Goal: Task Accomplishment & Management: Complete application form

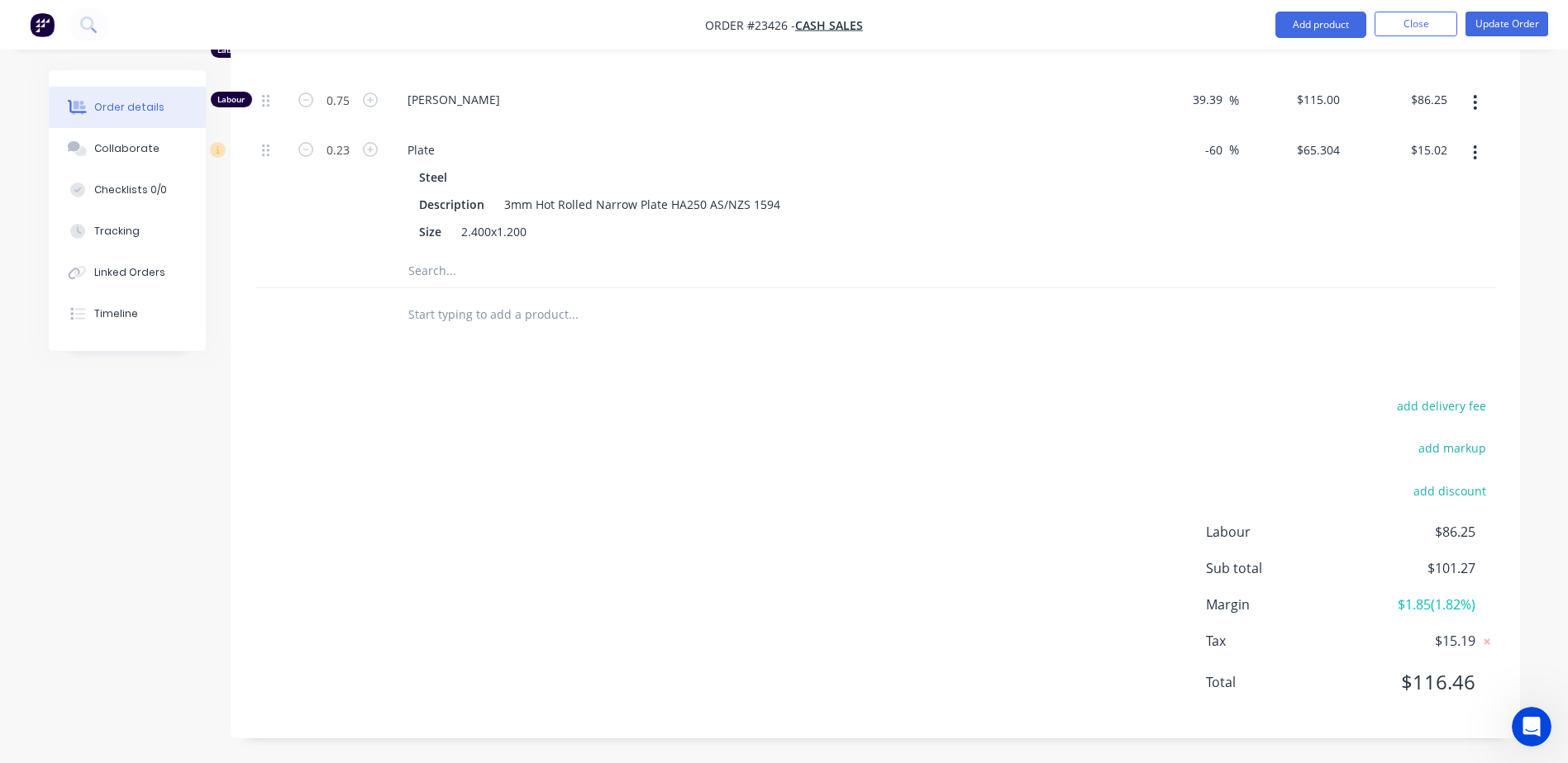
click at [1411, 24] on button "Close" at bounding box center [1416, 24] width 83 height 25
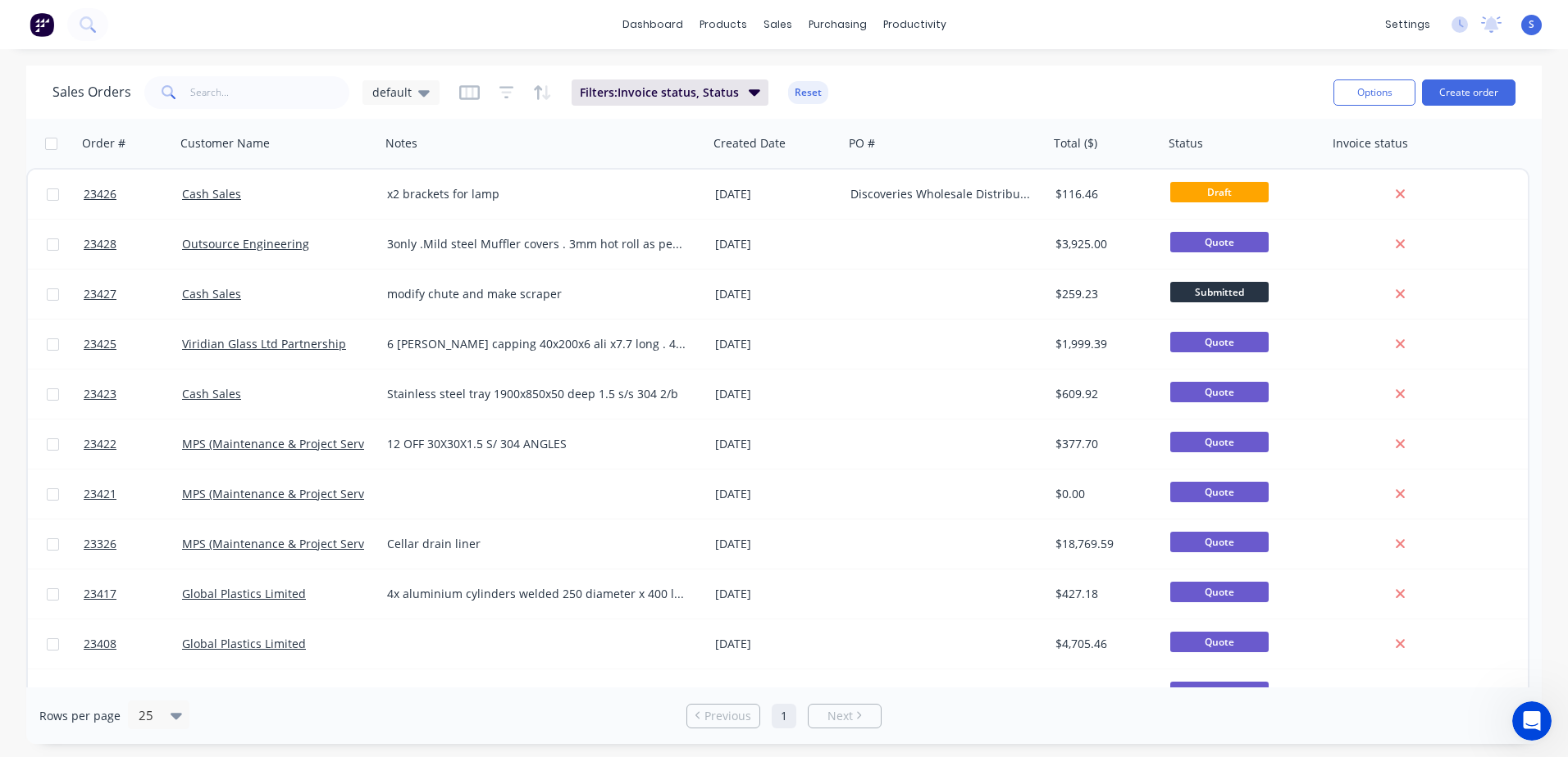
click at [1456, 94] on button "Create order" at bounding box center [1469, 93] width 94 height 26
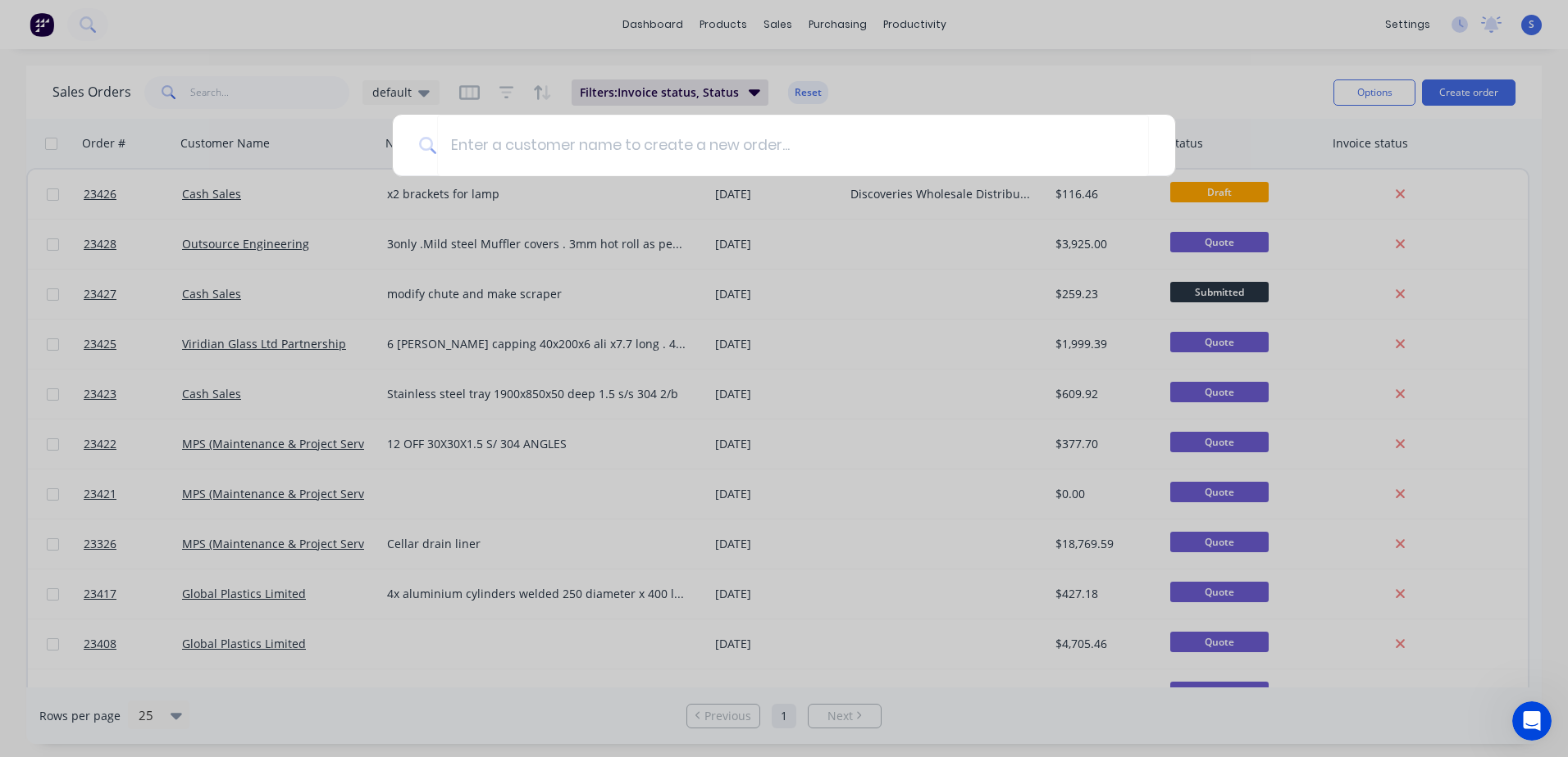
click at [459, 145] on input at bounding box center [793, 145] width 712 height 62
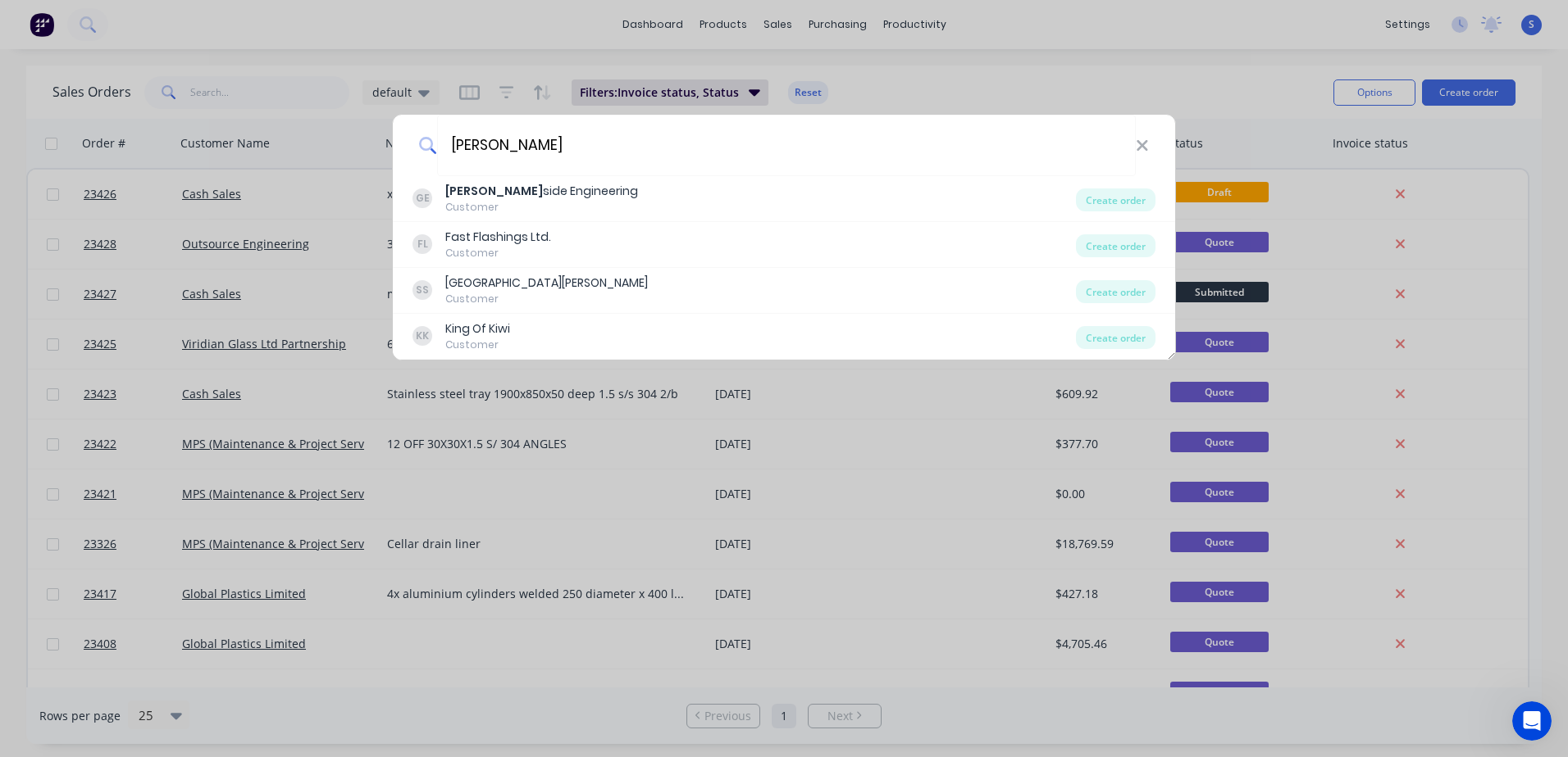
type input "[PERSON_NAME]"
click at [485, 196] on div "[PERSON_NAME] side Engineering" at bounding box center [541, 191] width 192 height 17
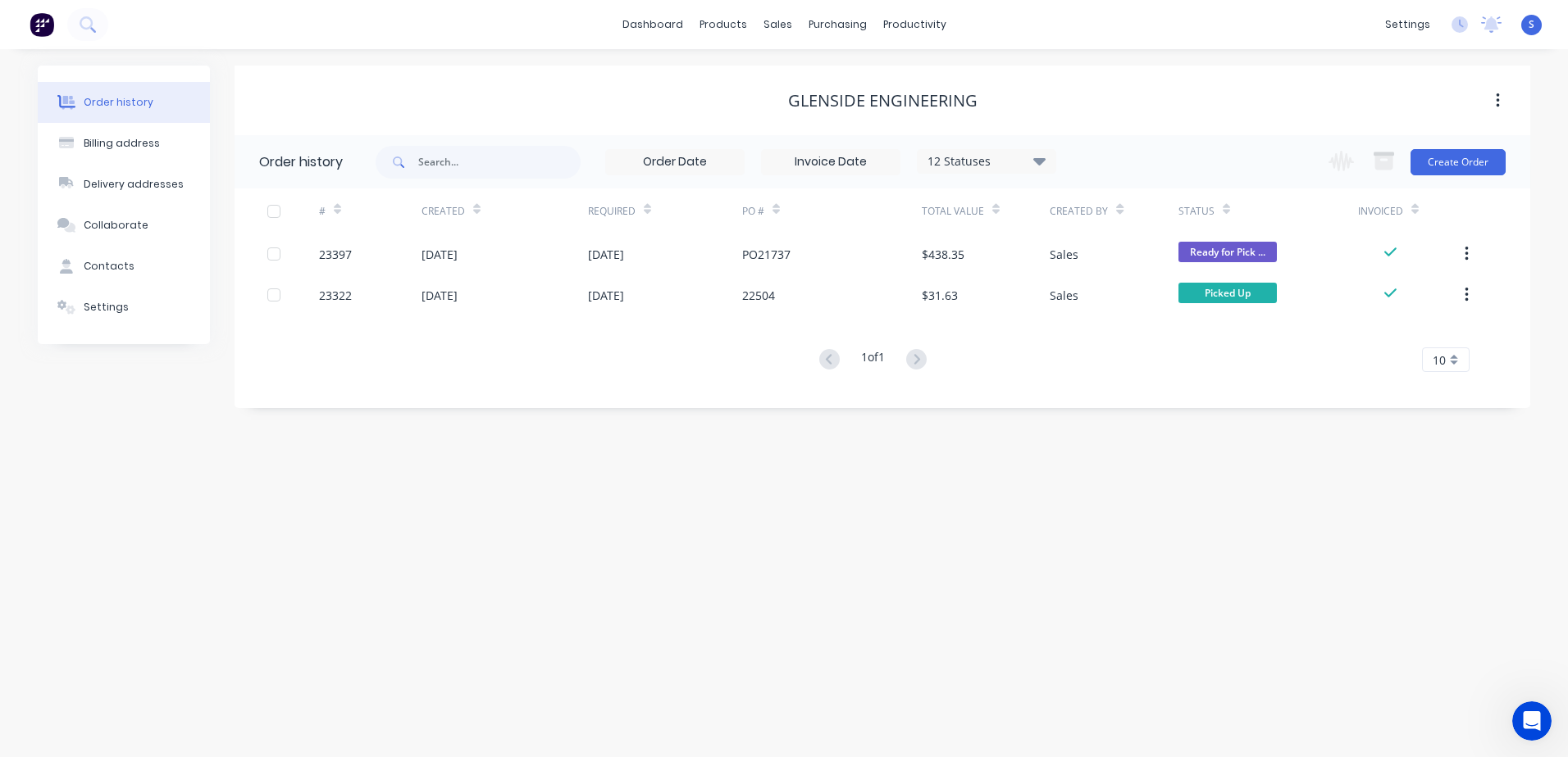
click at [1463, 157] on button "Create Order" at bounding box center [1458, 162] width 95 height 26
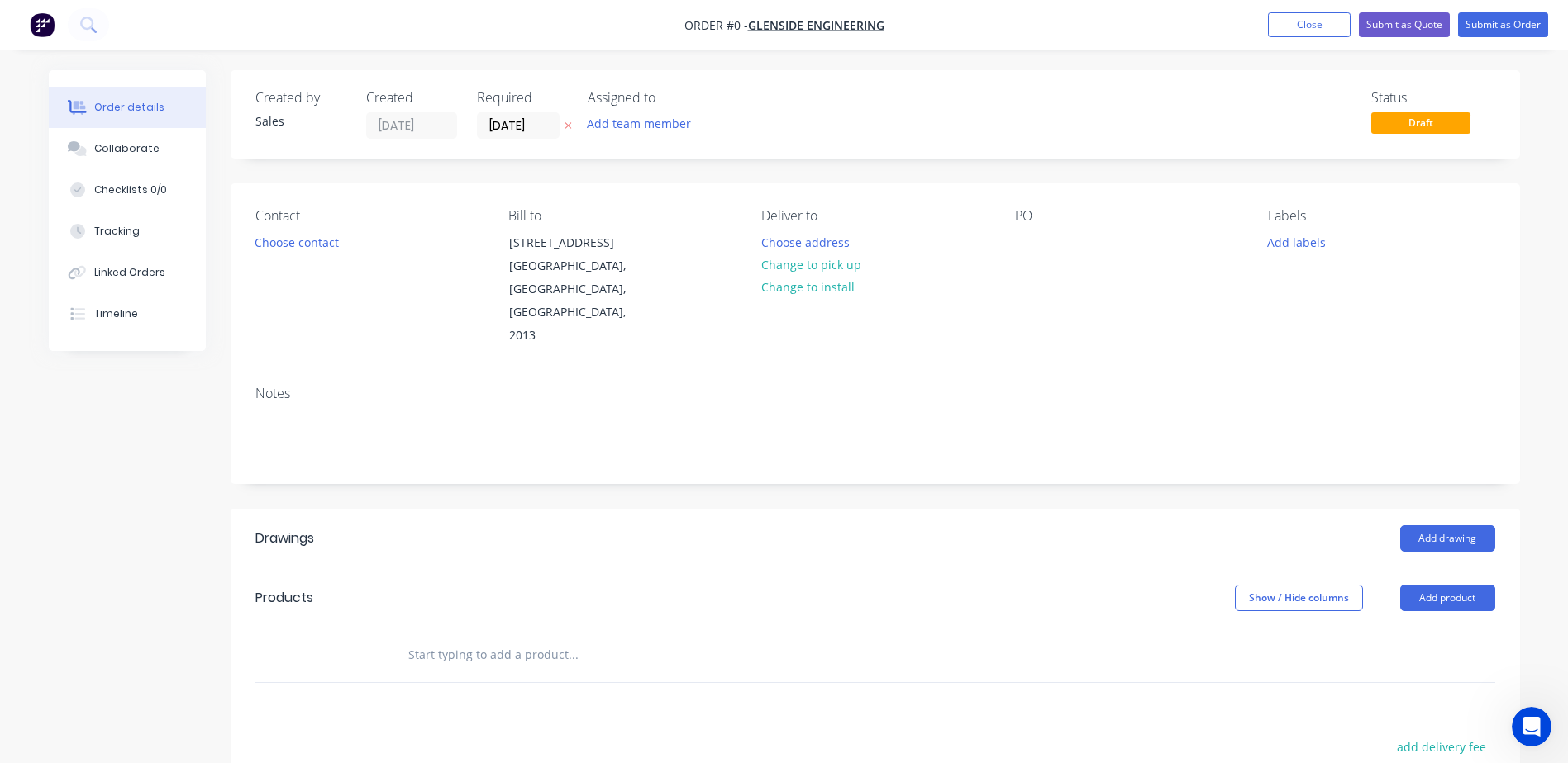
click at [316, 240] on button "Choose contact" at bounding box center [296, 241] width 102 height 22
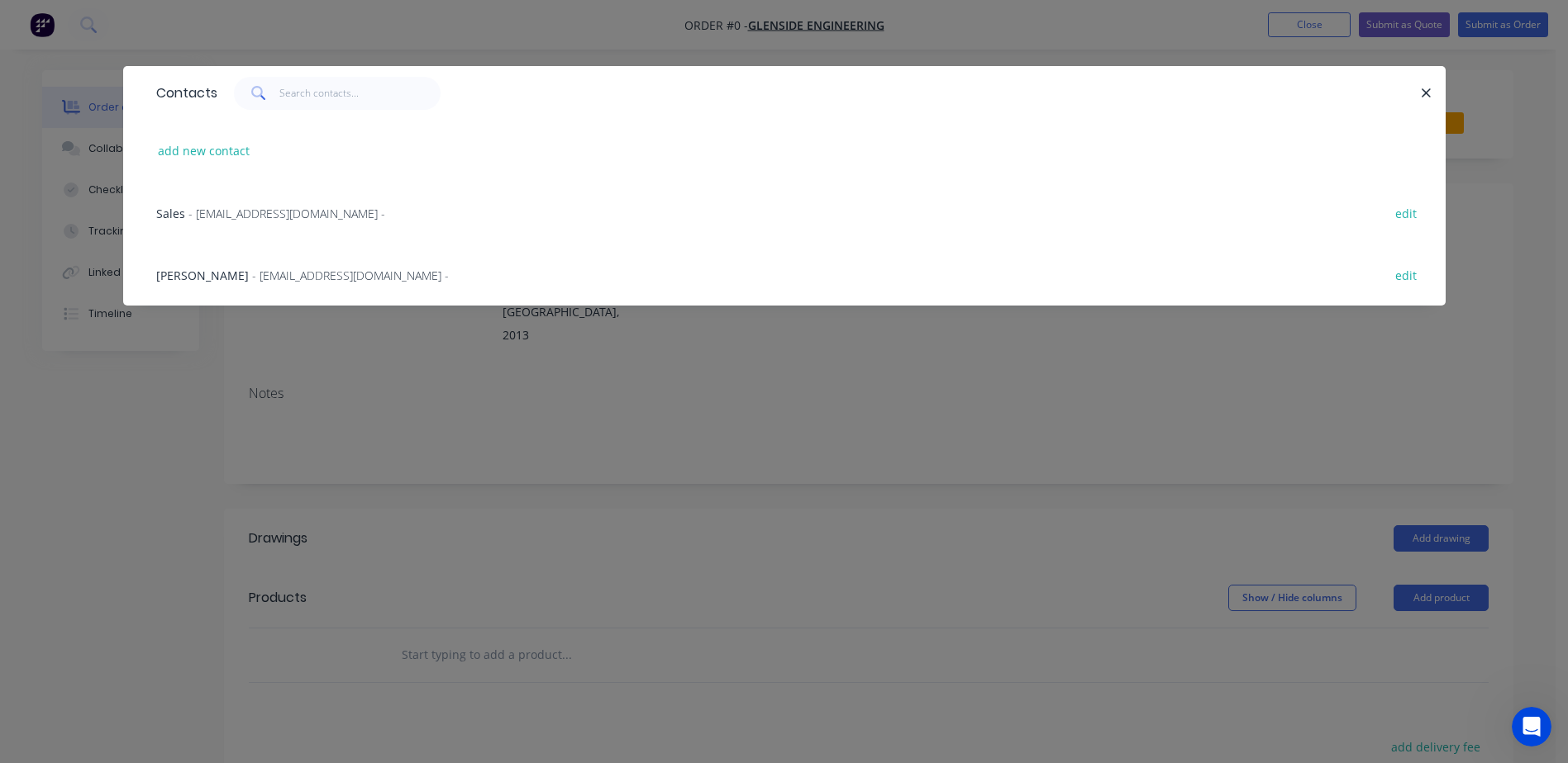
click at [252, 276] on span "- [EMAIL_ADDRESS][DOMAIN_NAME] -" at bounding box center [350, 275] width 196 height 16
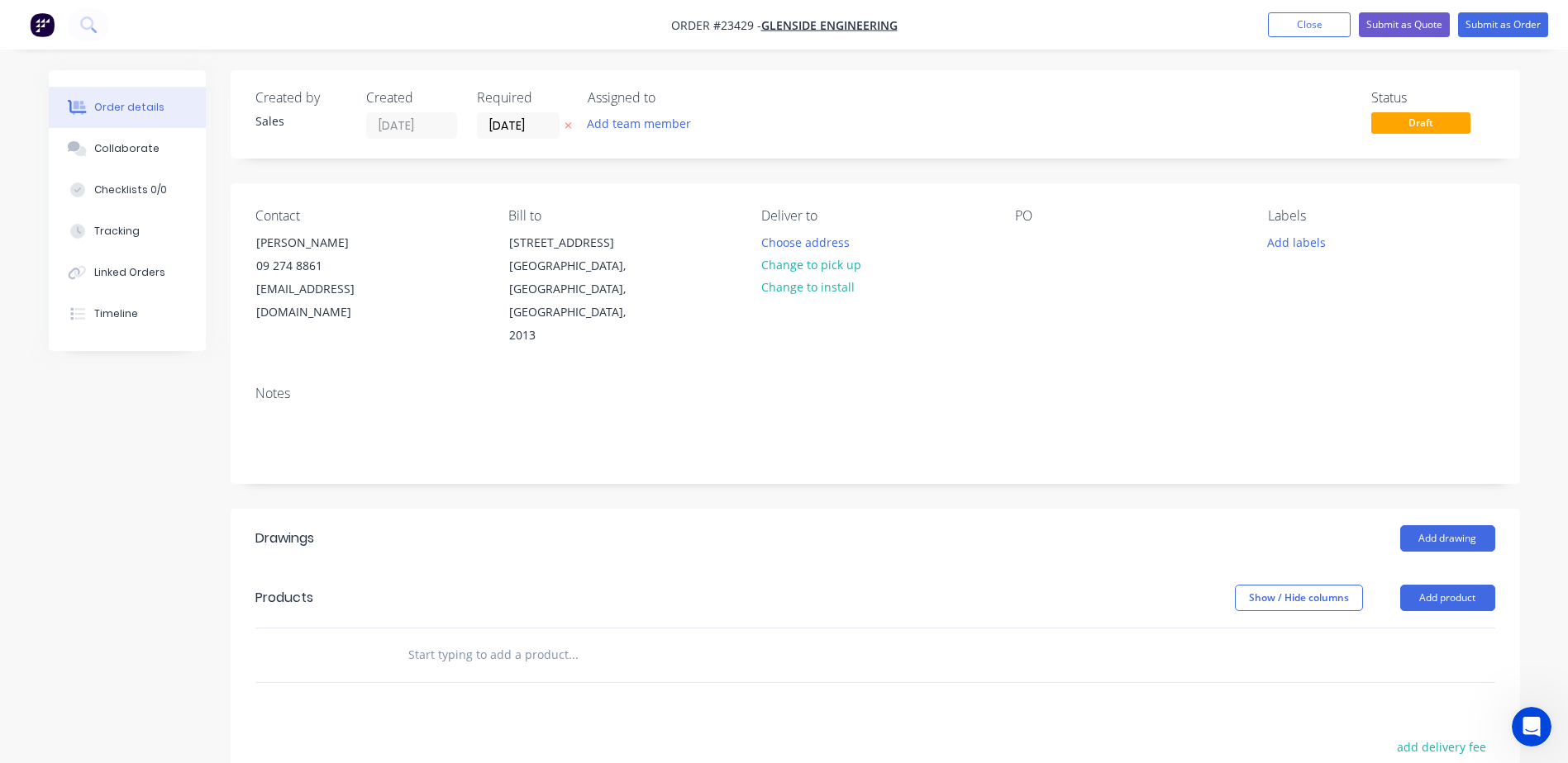
click at [288, 243] on div "[PERSON_NAME]" at bounding box center [325, 243] width 138 height 23
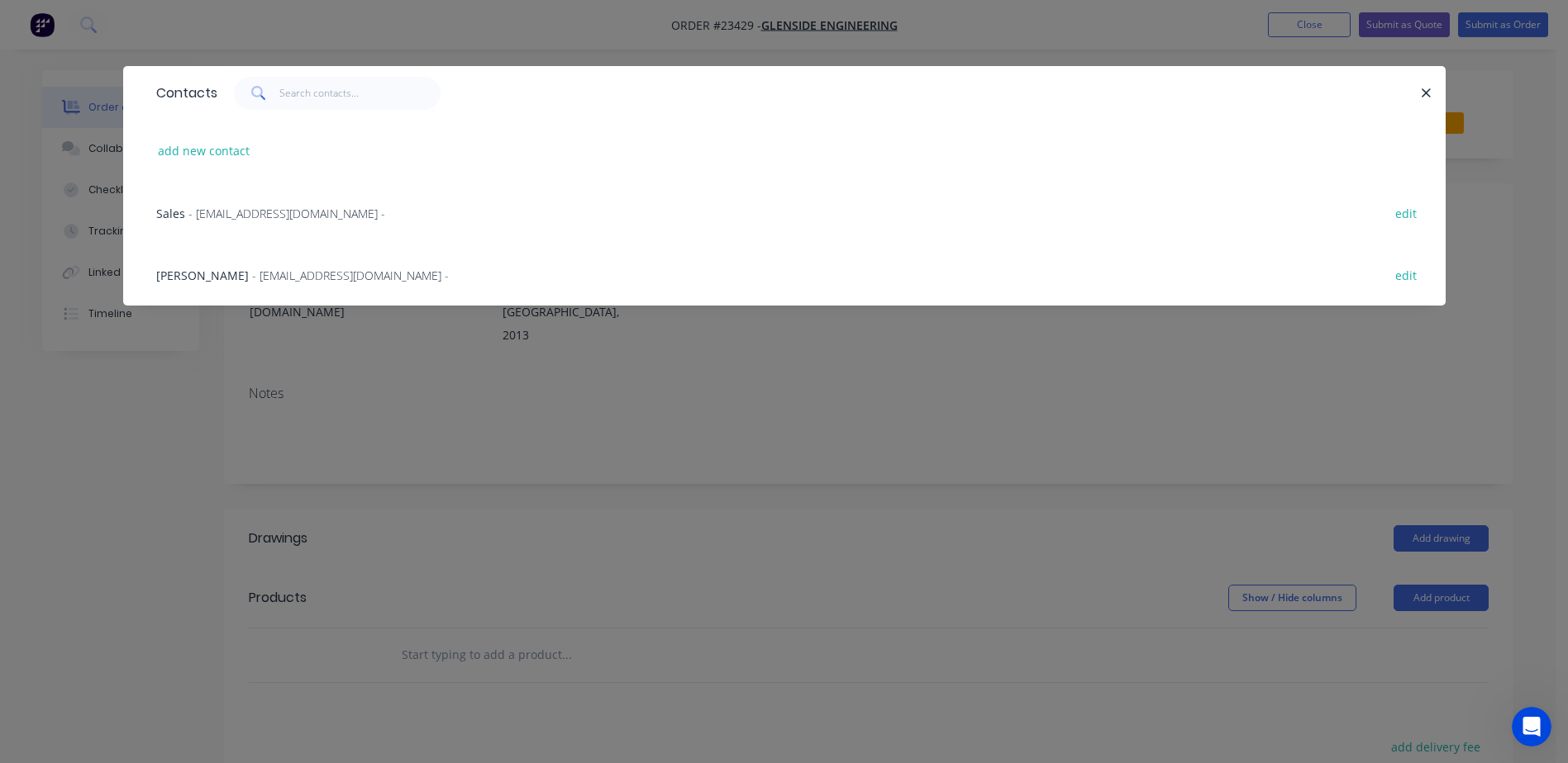
click at [252, 275] on span "- [EMAIL_ADDRESS][DOMAIN_NAME] -" at bounding box center [350, 275] width 196 height 16
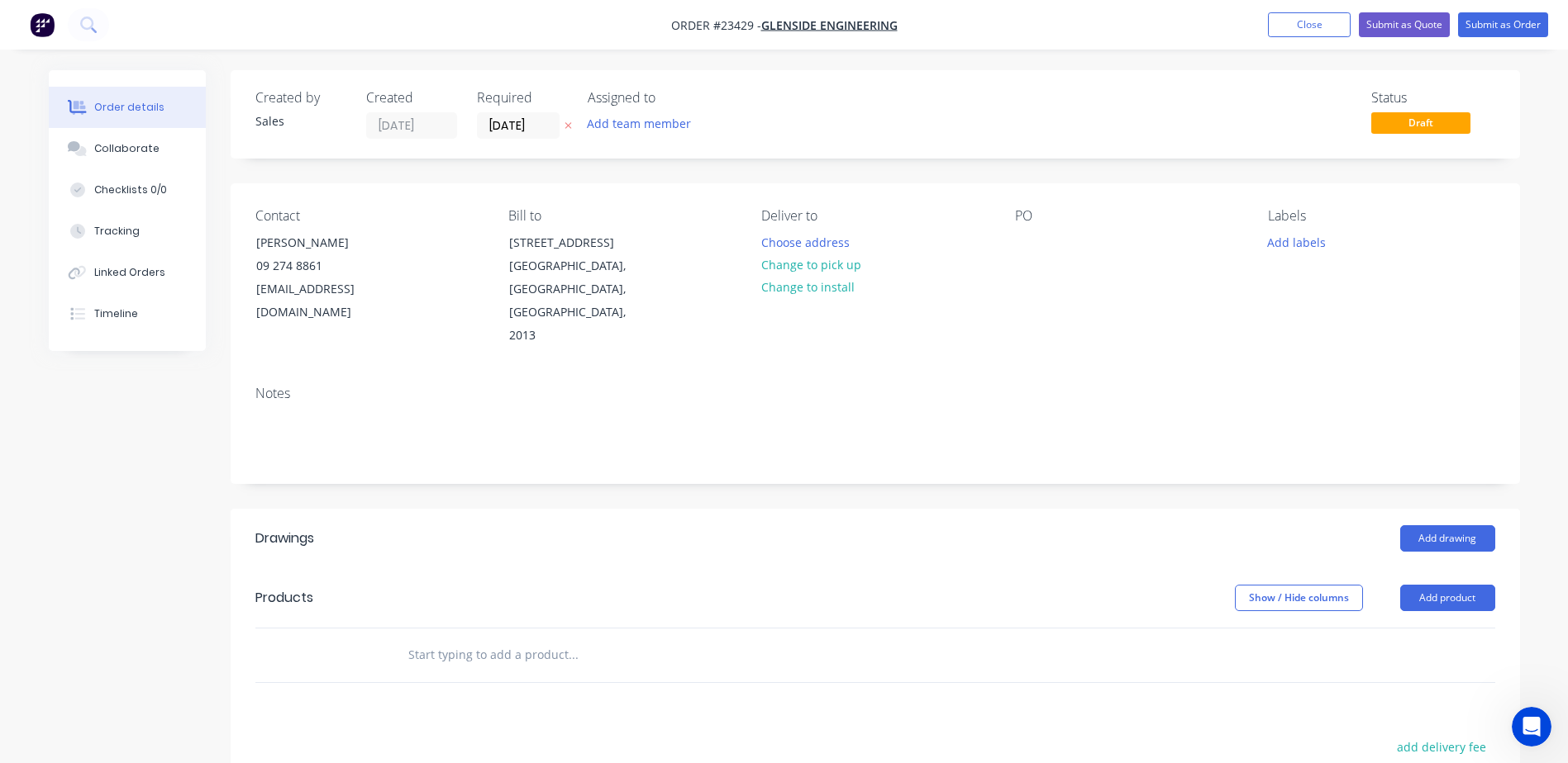
click at [288, 255] on div "09 274 8861" at bounding box center [325, 266] width 138 height 23
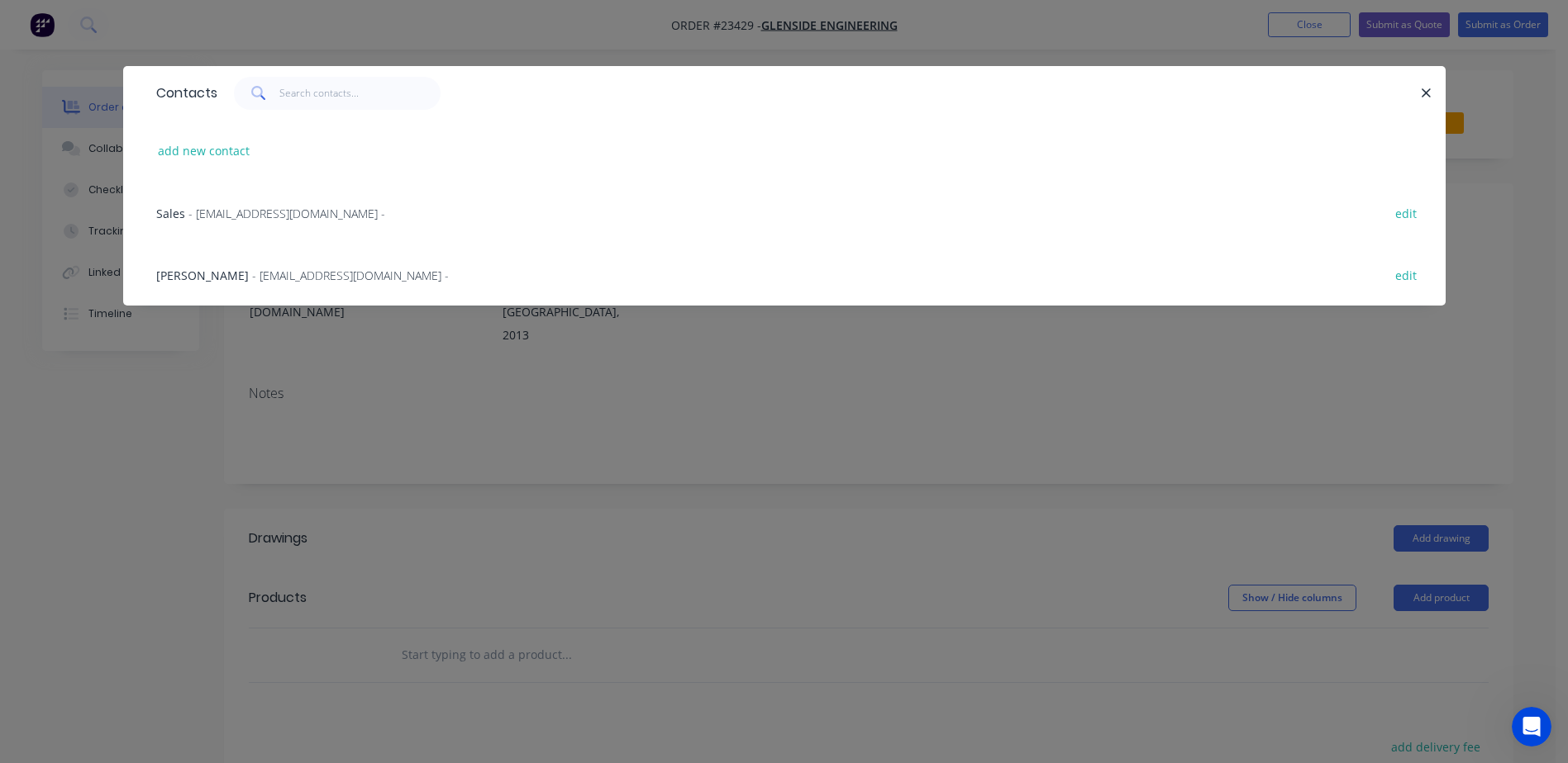
click at [213, 150] on button "add new contact" at bounding box center [204, 151] width 109 height 22
select select "AU"
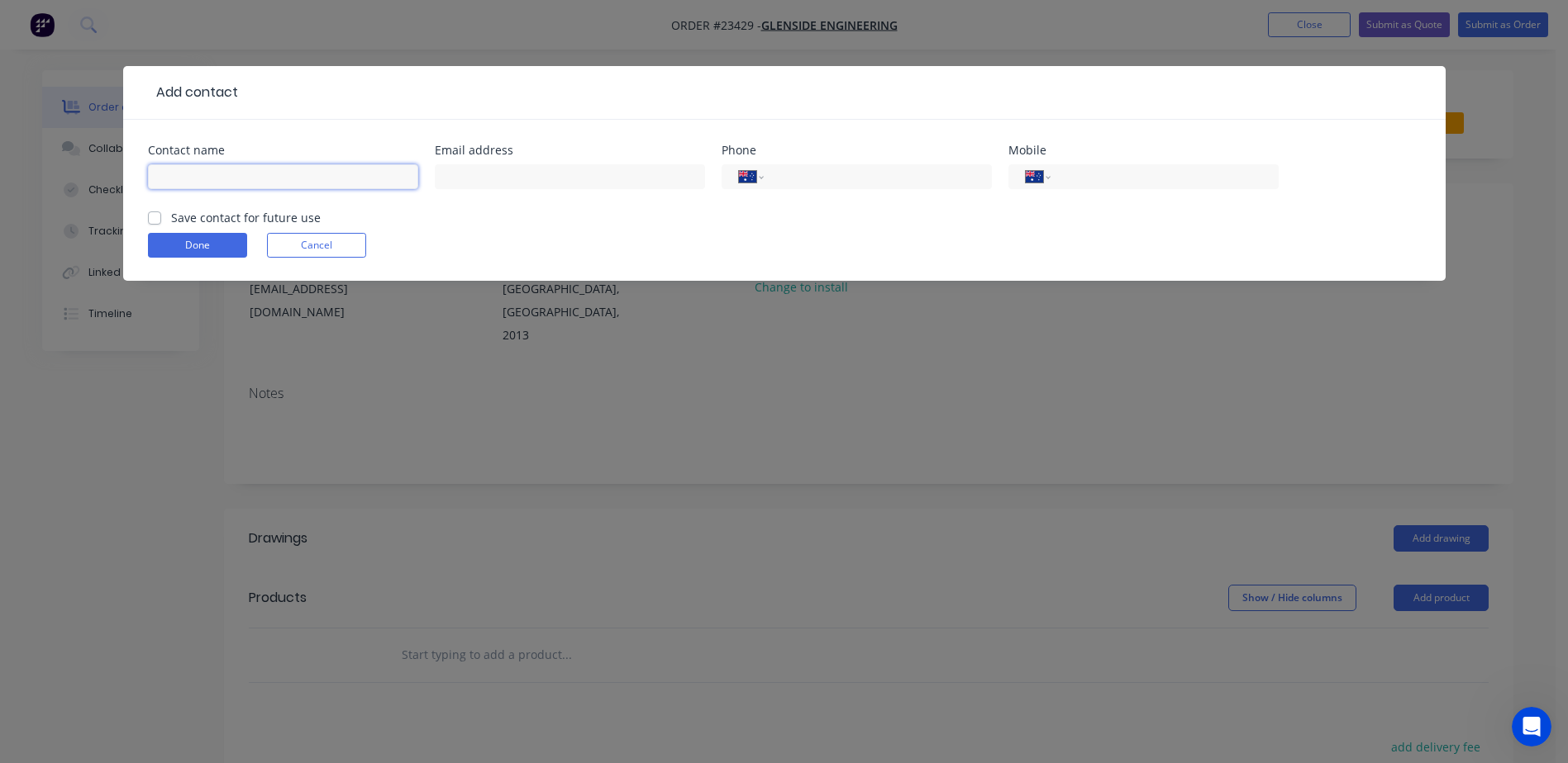
click at [190, 176] on input "text" at bounding box center [283, 176] width 270 height 25
type input "[PERSON_NAME]"
click at [1037, 174] on select "International [GEOGRAPHIC_DATA] [GEOGRAPHIC_DATA] [GEOGRAPHIC_DATA] [GEOGRAPHIC…" at bounding box center [1038, 176] width 25 height 23
select select "NZ"
click at [1025, 165] on select "International [GEOGRAPHIC_DATA] [GEOGRAPHIC_DATA] [GEOGRAPHIC_DATA] [GEOGRAPHIC…" at bounding box center [1038, 176] width 25 height 23
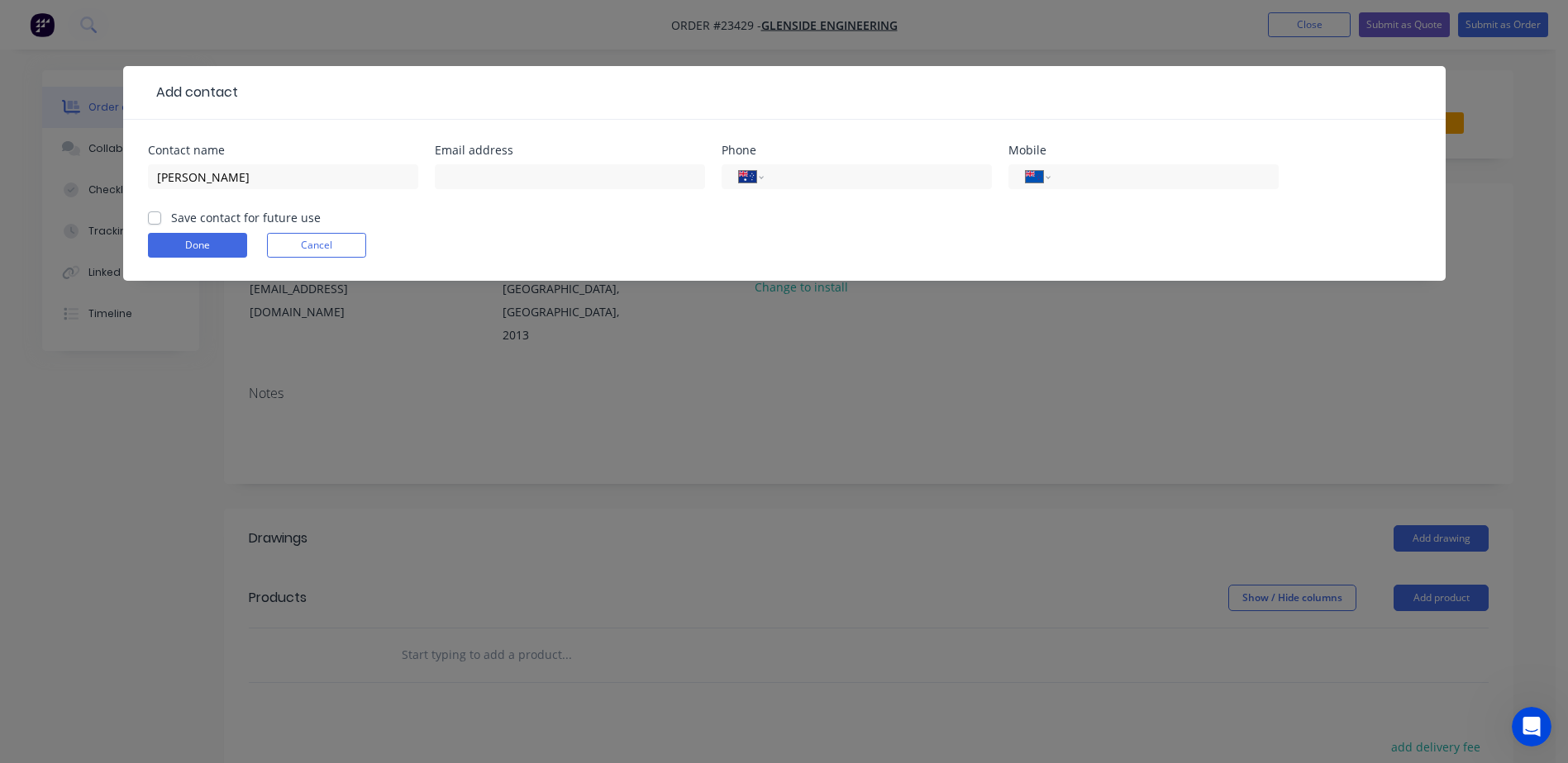
click at [1075, 179] on input "tel" at bounding box center [1160, 176] width 198 height 19
type input "022 539 7079"
click at [171, 218] on label "Save contact for future use" at bounding box center [245, 217] width 149 height 17
click at [152, 218] on input "Save contact for future use" at bounding box center [154, 216] width 13 height 16
checkbox input "true"
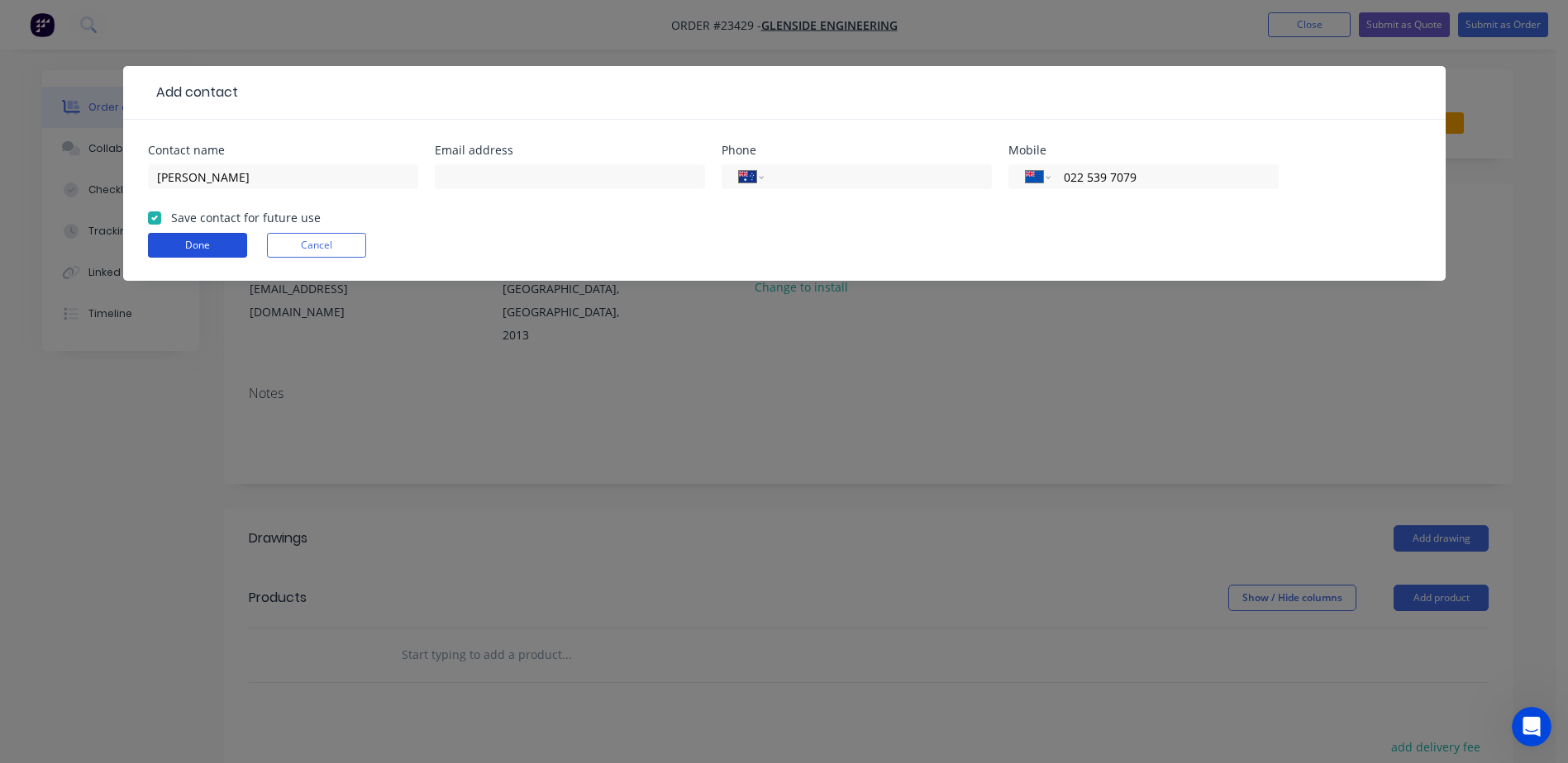
click at [183, 246] on button "Done" at bounding box center [197, 245] width 99 height 25
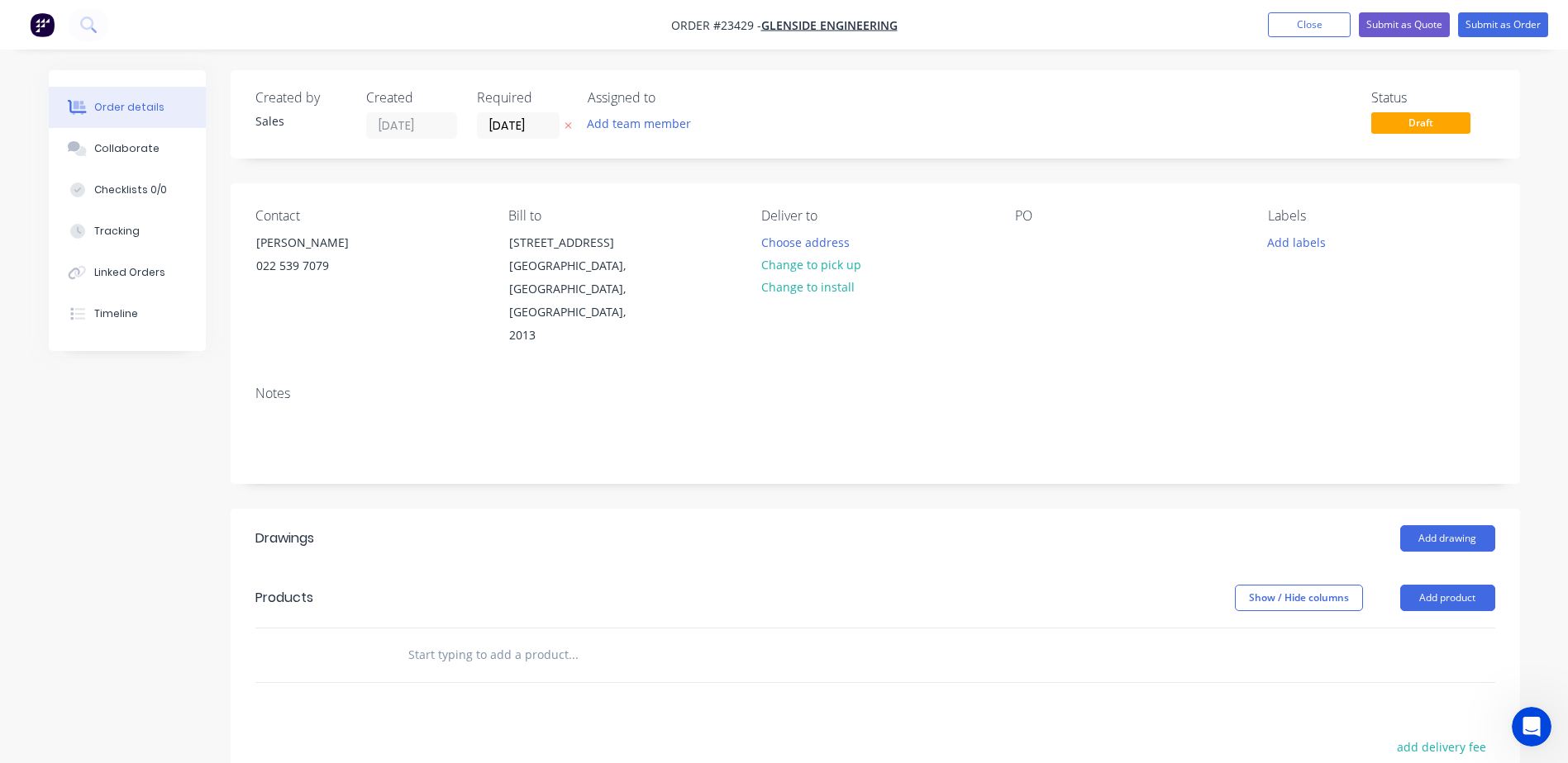
click at [796, 263] on button "Change to pick up" at bounding box center [811, 264] width 118 height 22
click at [1024, 246] on div at bounding box center [1028, 242] width 27 height 24
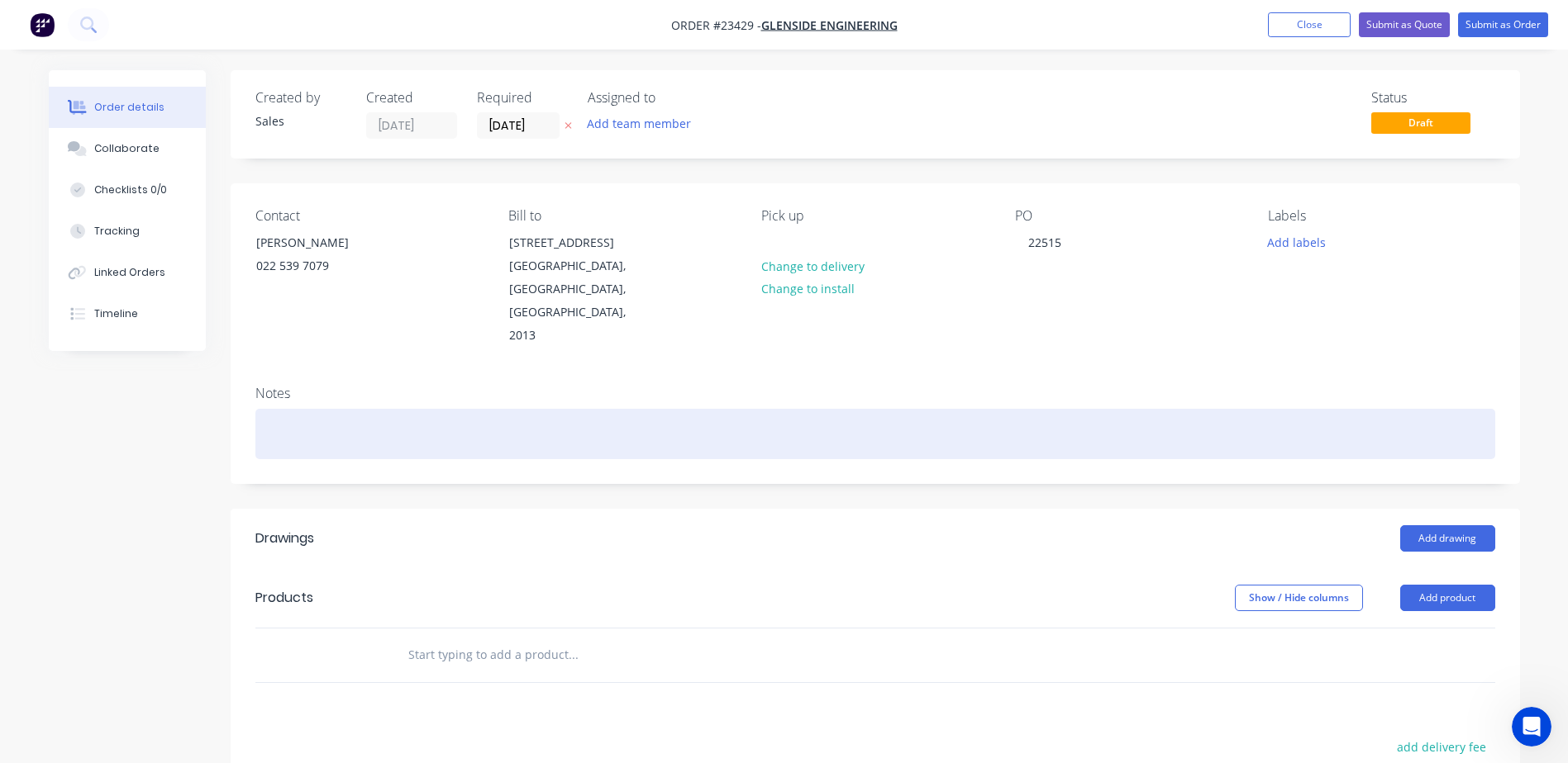
click at [287, 409] on div at bounding box center [875, 434] width 1240 height 51
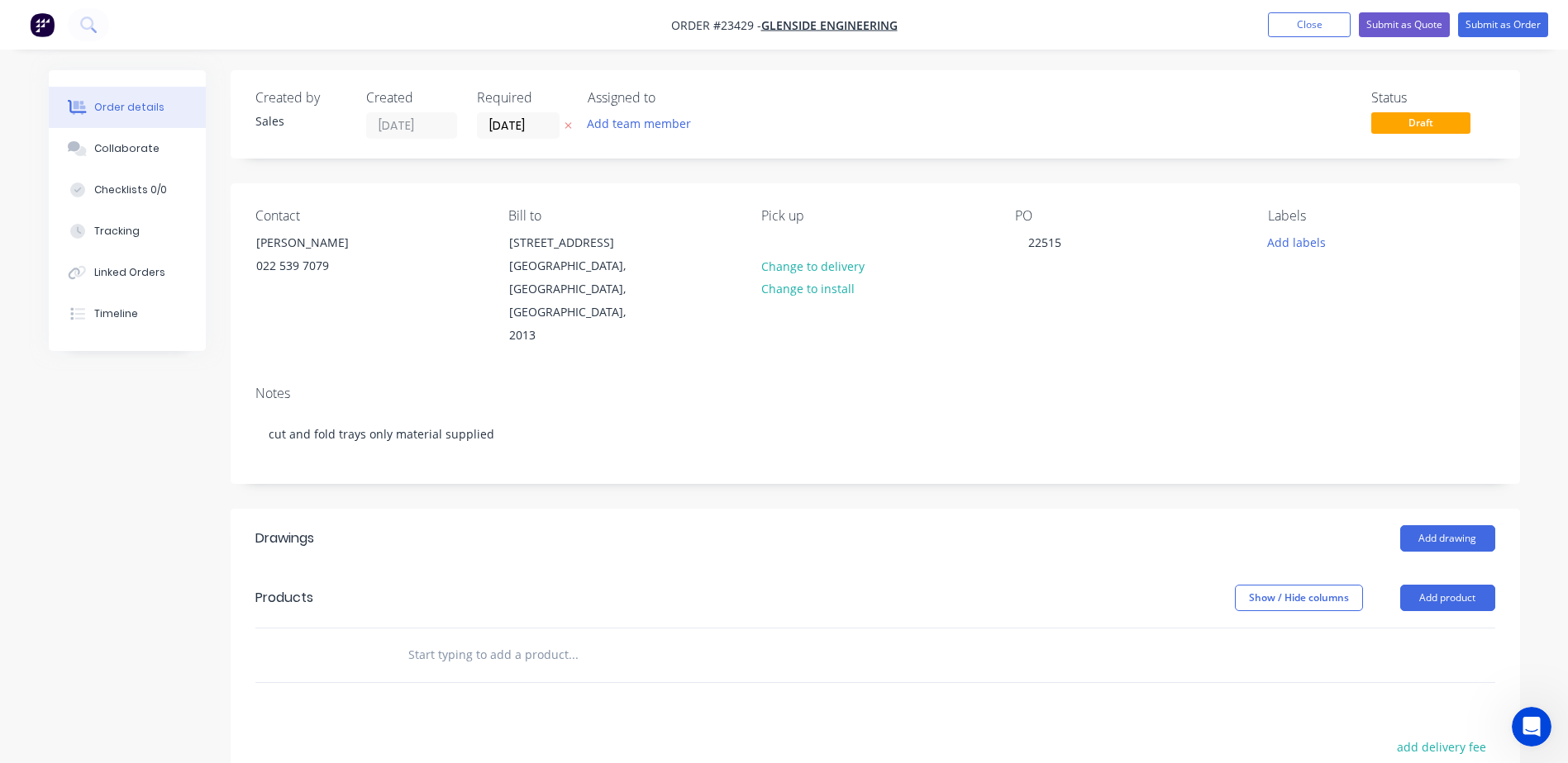
click at [1435, 585] on button "Add product" at bounding box center [1447, 598] width 95 height 27
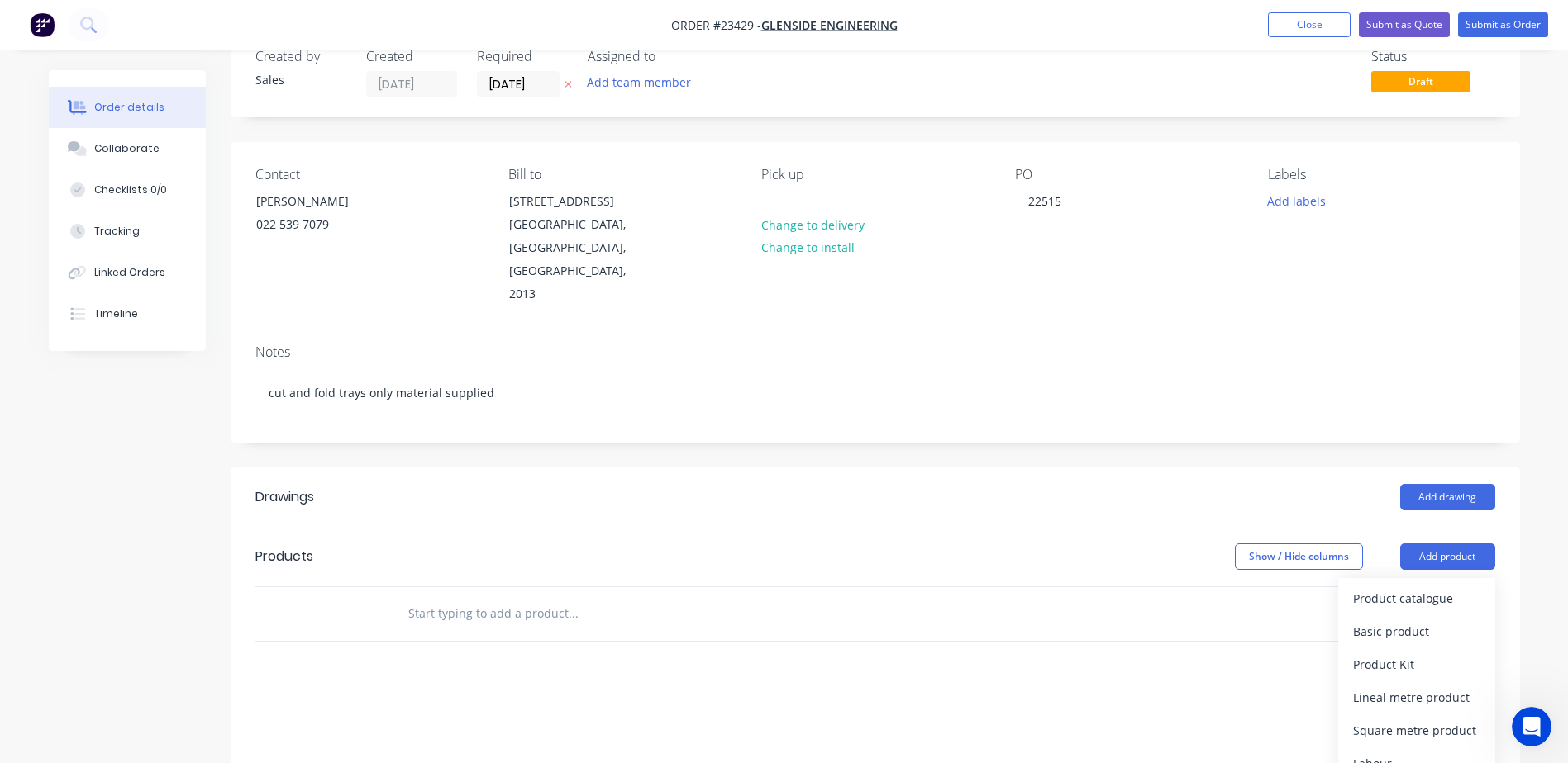
scroll to position [295, 0]
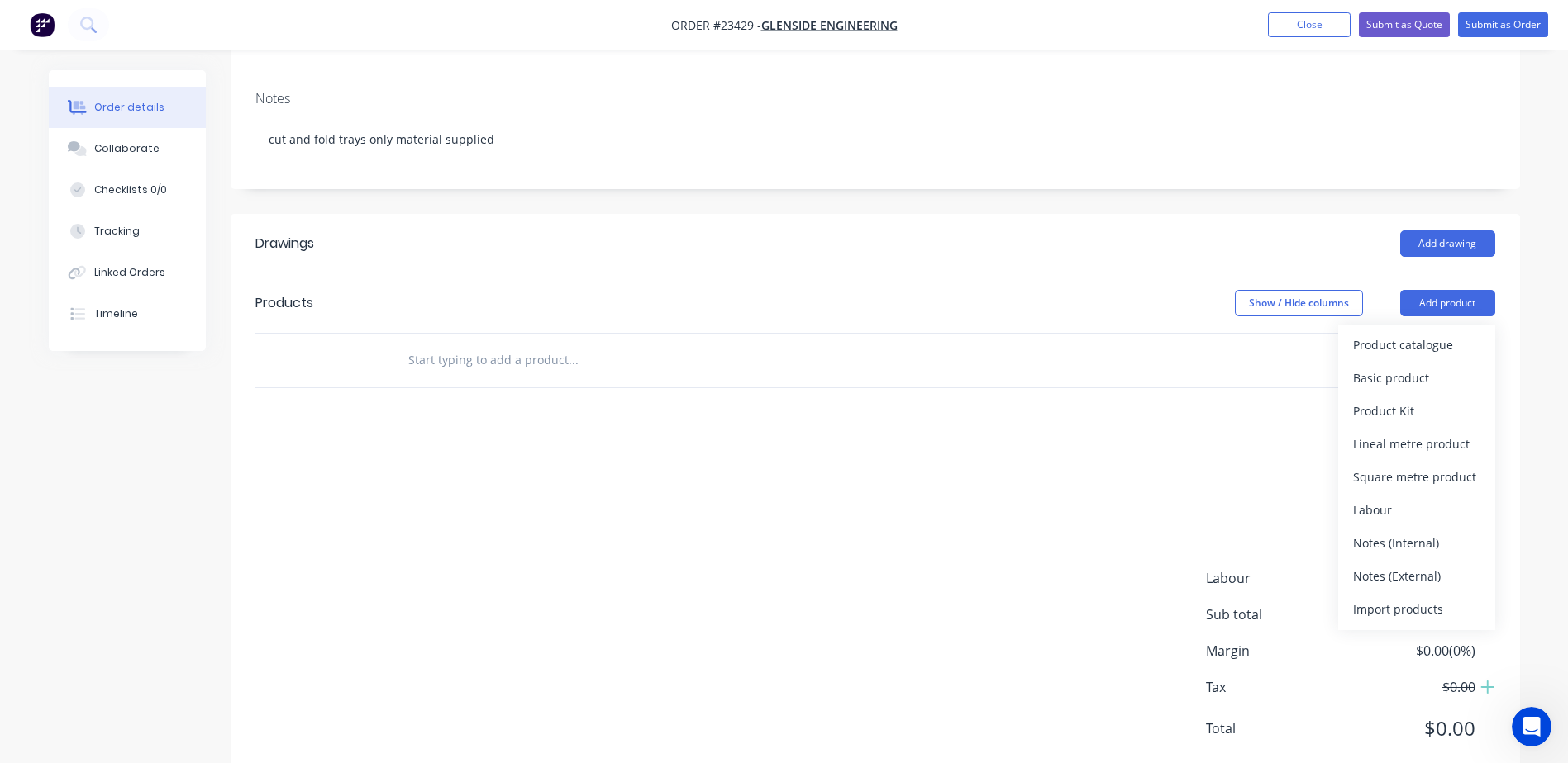
click at [1418, 333] on div "Product catalogue" at bounding box center [1416, 345] width 128 height 24
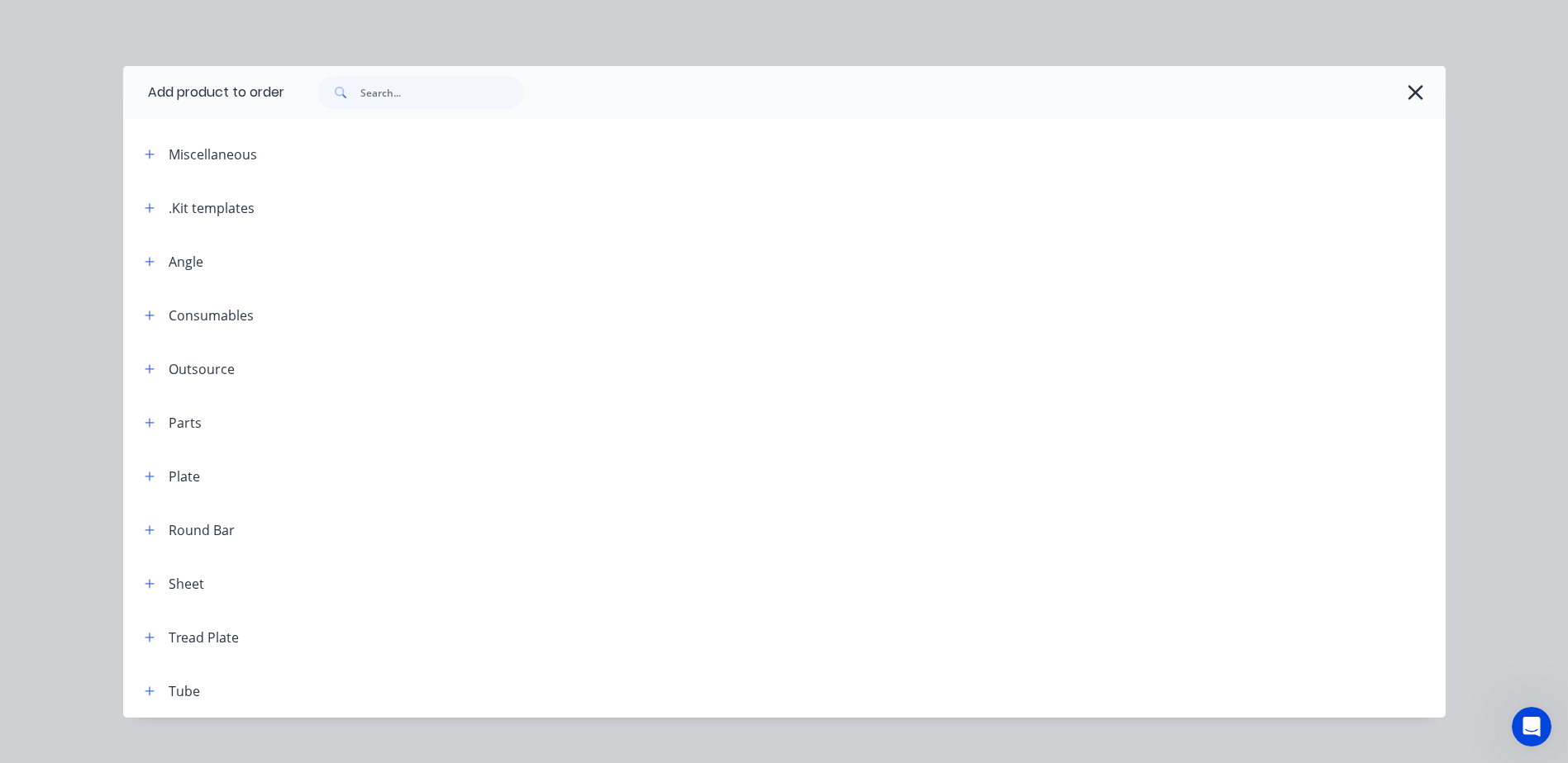
click at [146, 203] on icon "button" at bounding box center [149, 208] width 10 height 12
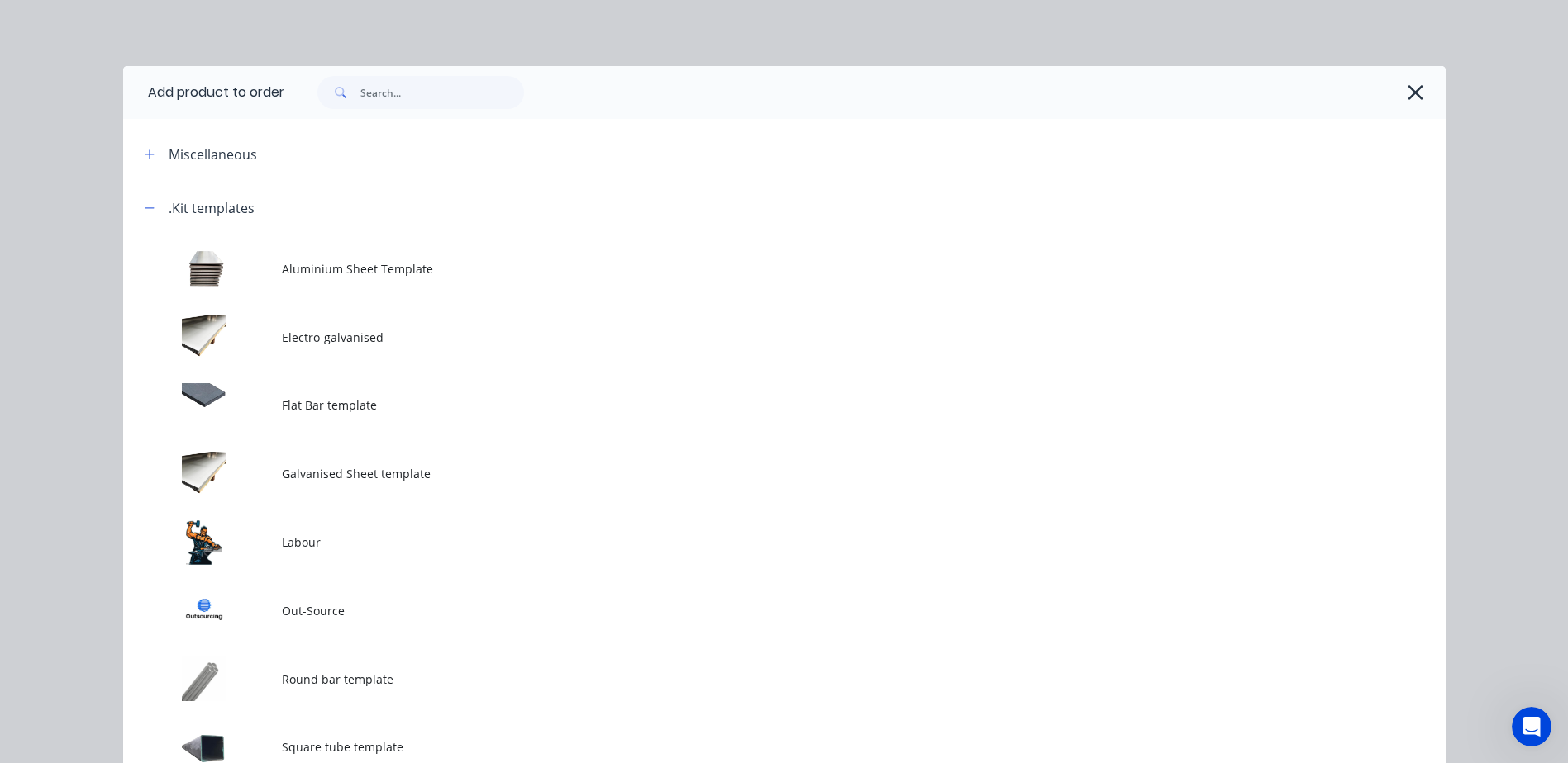
click at [208, 546] on td at bounding box center [202, 542] width 158 height 69
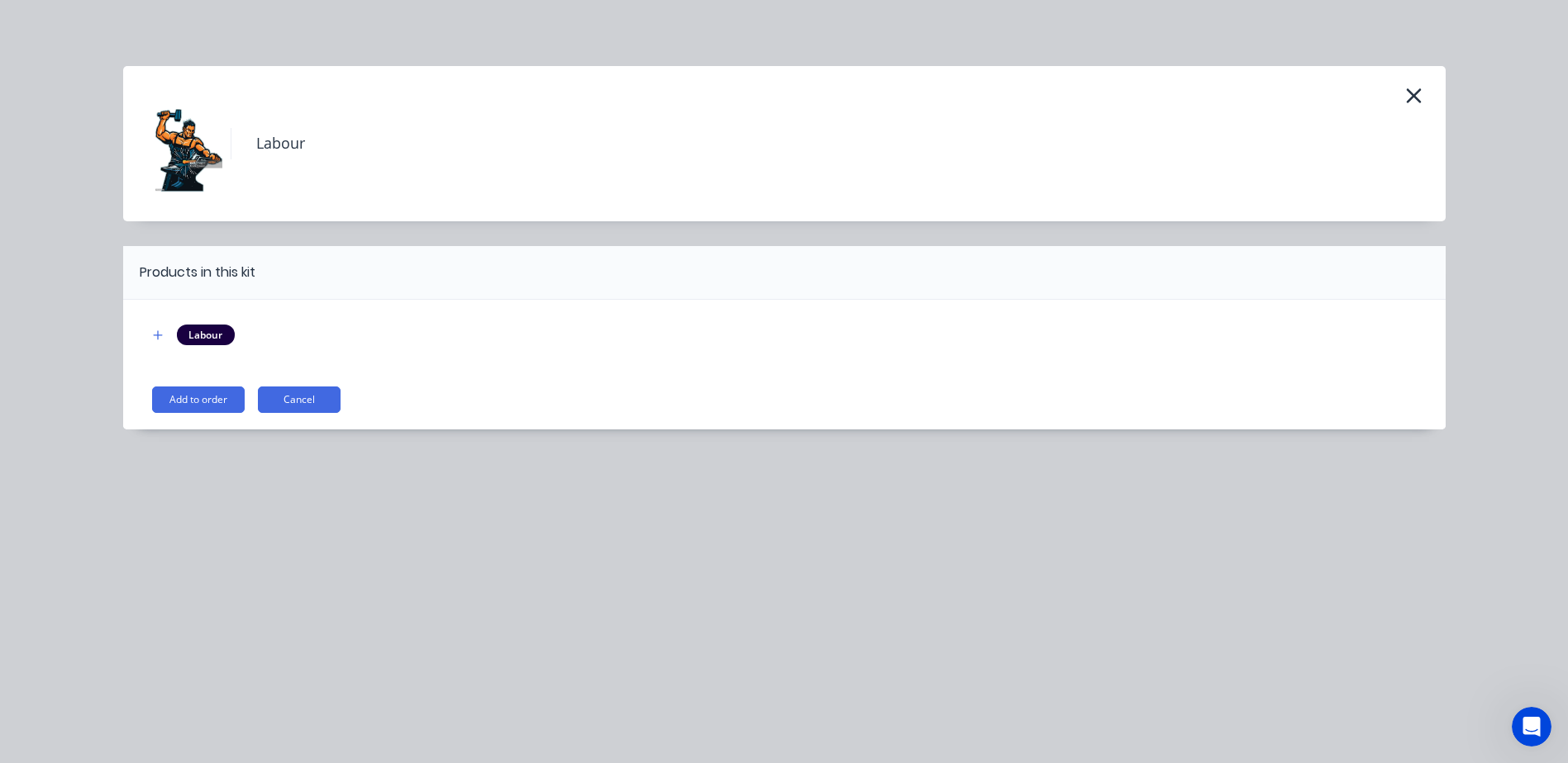
click at [211, 393] on button "Add to order" at bounding box center [198, 400] width 93 height 27
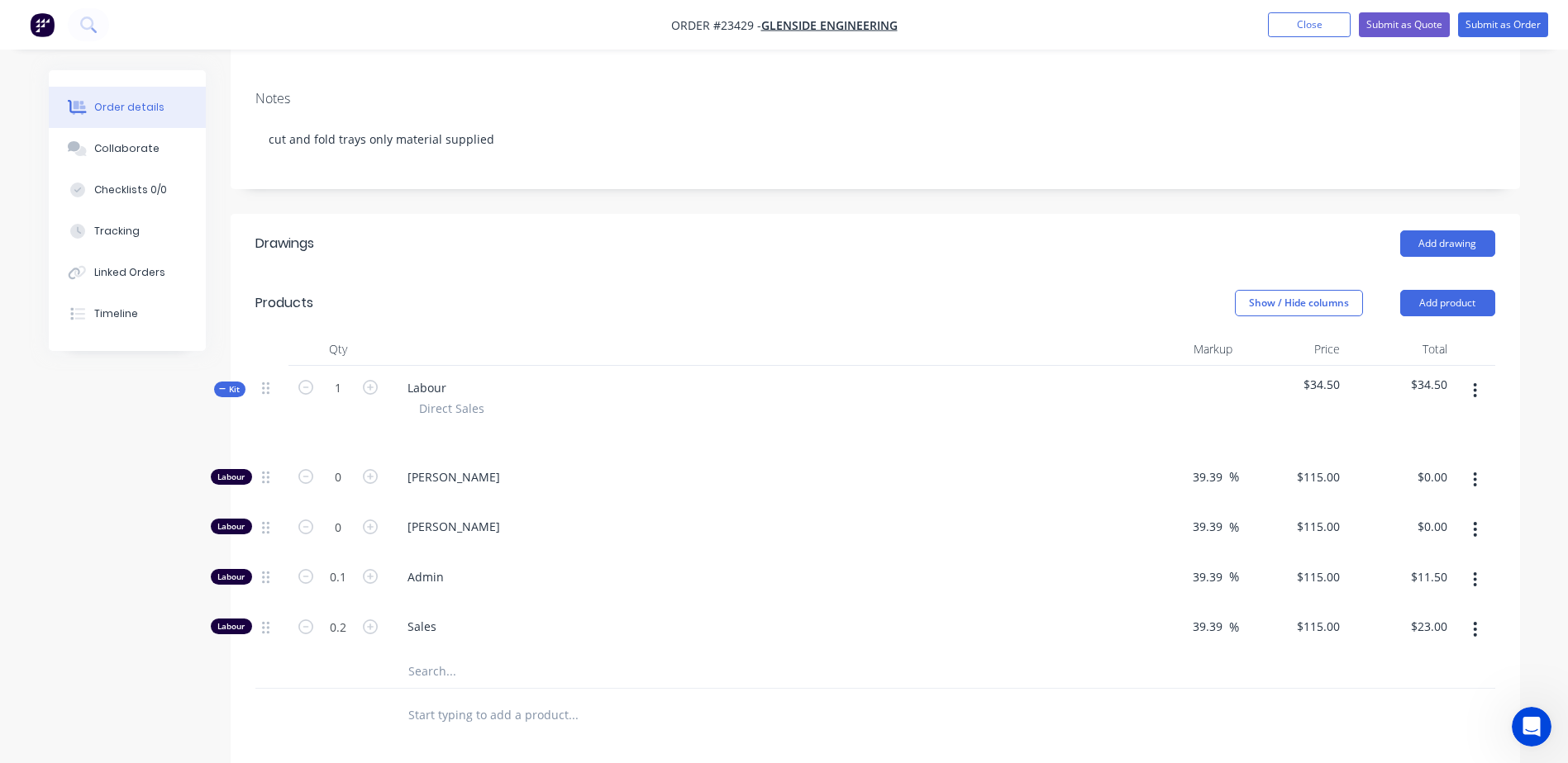
click at [368, 519] on icon "button" at bounding box center [370, 527] width 15 height 15
type input "1"
type input "$115.00"
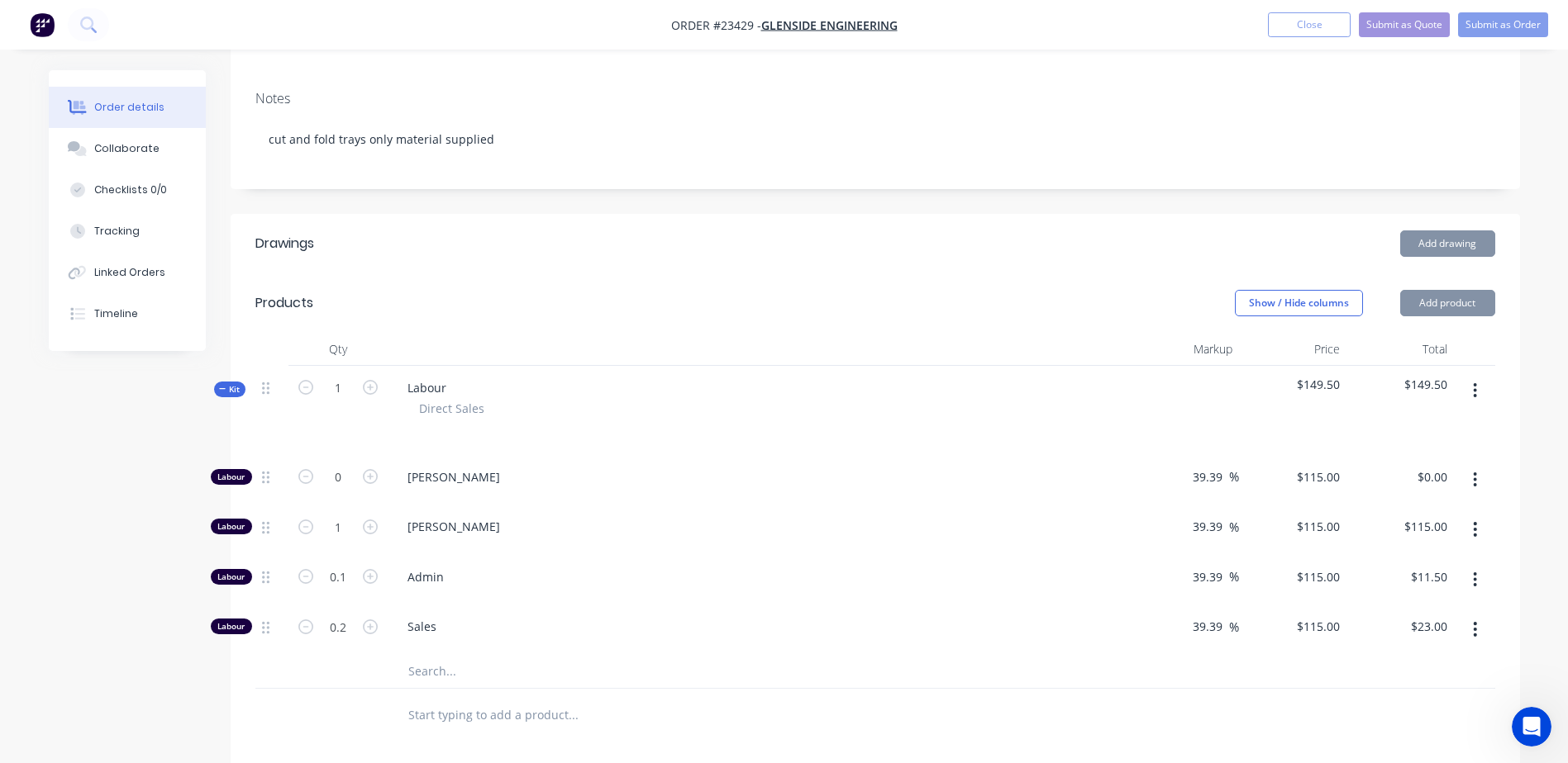
click at [368, 519] on icon "button" at bounding box center [370, 527] width 15 height 15
type input "2"
type input "$230.00"
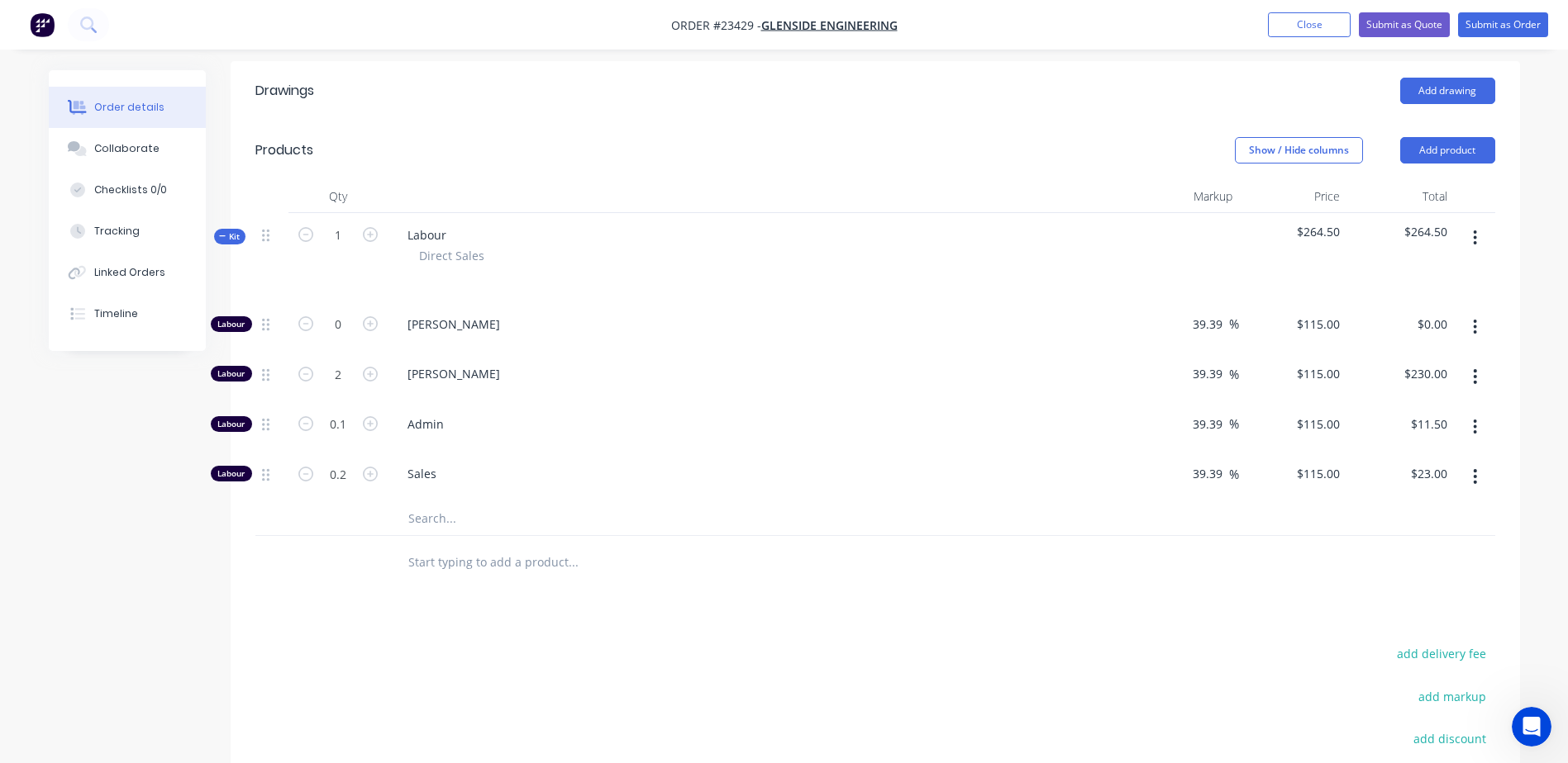
scroll to position [541, 0]
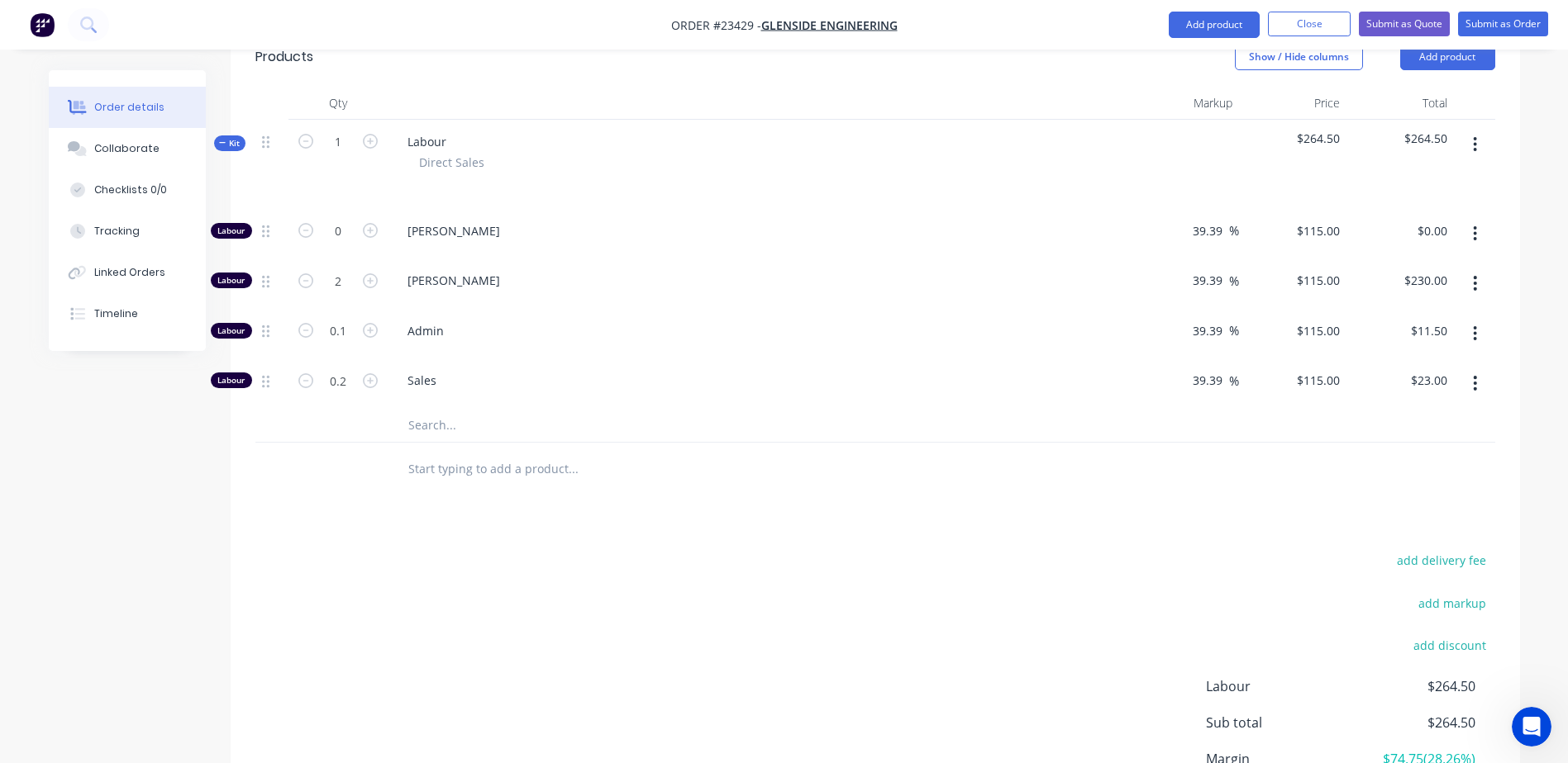
click at [1475, 325] on icon "button" at bounding box center [1474, 334] width 4 height 18
click at [1417, 431] on div "Delete" at bounding box center [1416, 442] width 128 height 24
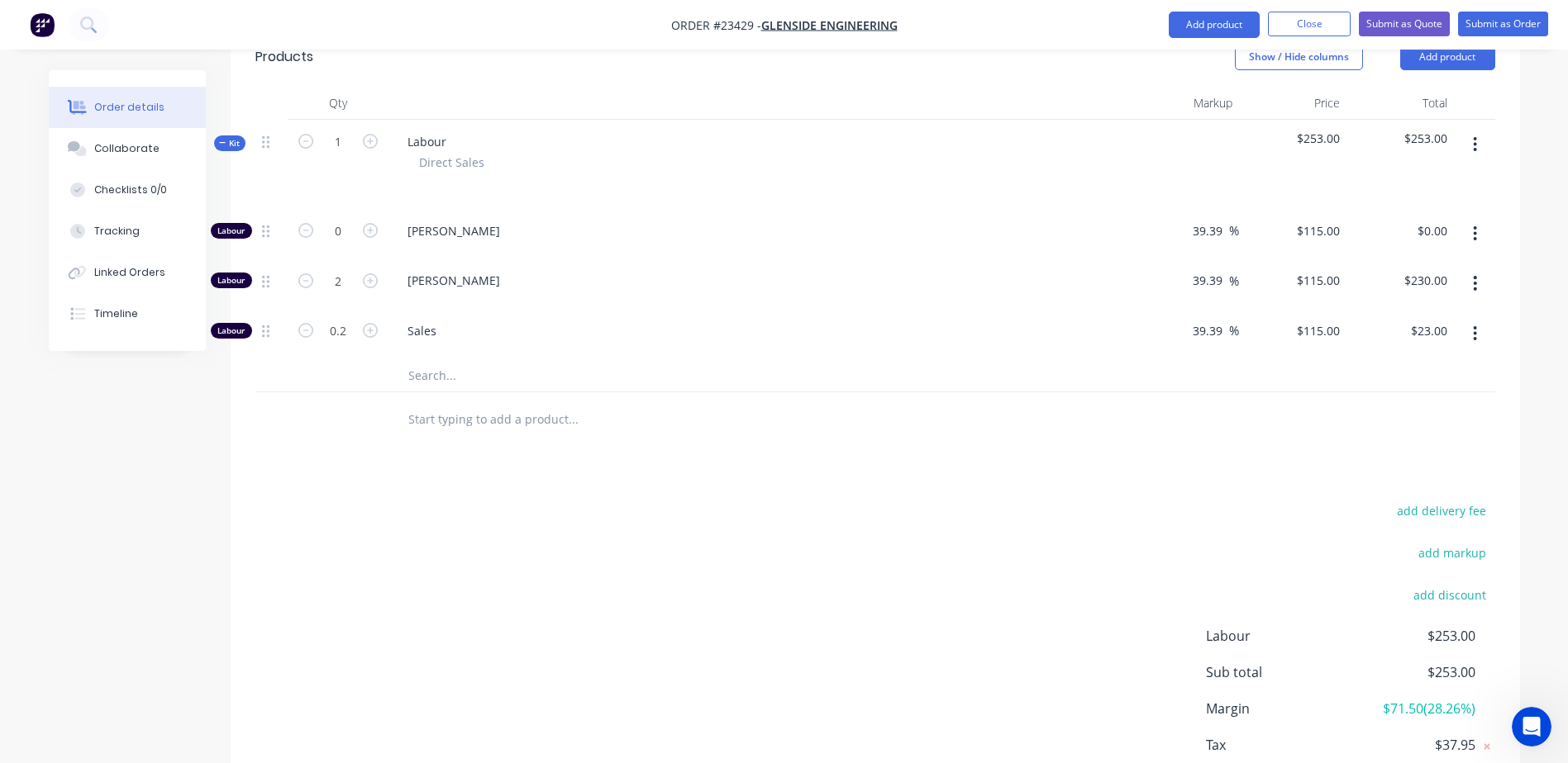
click at [1477, 325] on icon "button" at bounding box center [1474, 334] width 4 height 18
click at [1415, 431] on div "Delete" at bounding box center [1416, 442] width 128 height 24
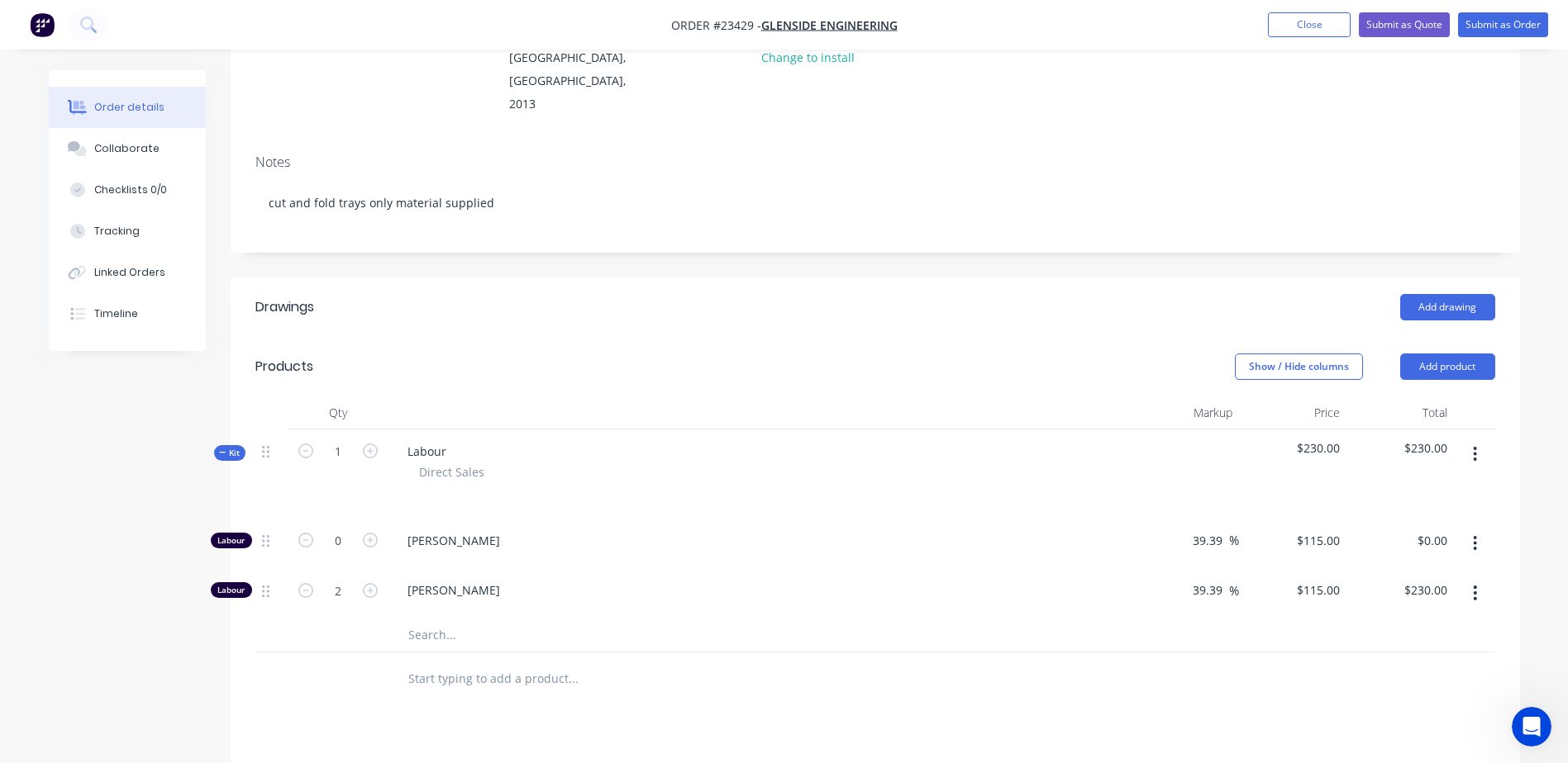
scroll to position [218, 0]
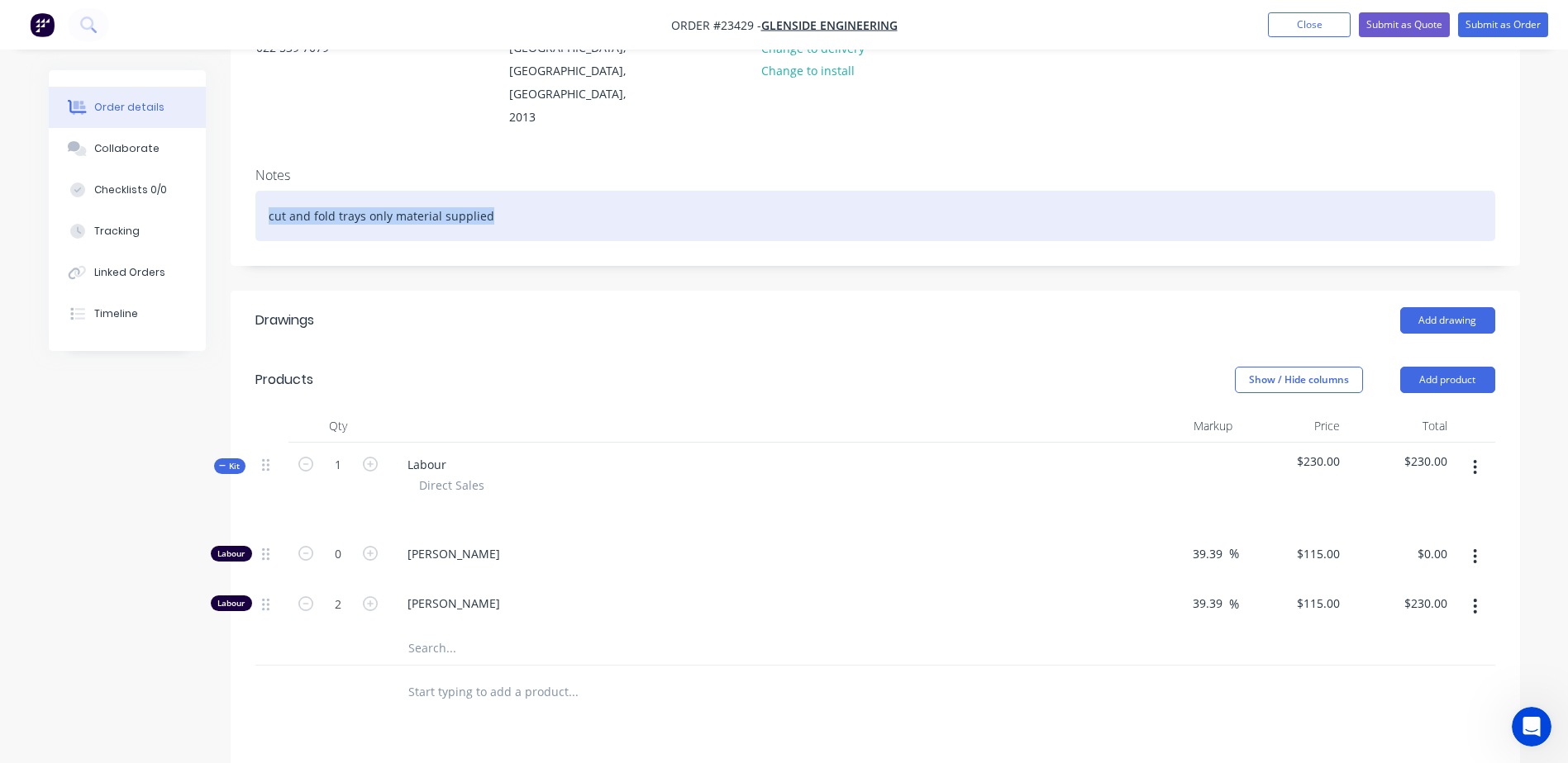
drag, startPoint x: 493, startPoint y: 170, endPoint x: 240, endPoint y: 164, distance: 253.1
click at [240, 164] on div "Notes cut and fold trays only material supplied" at bounding box center [875, 210] width 1290 height 111
copy div "cut and fold trays only material supplied"
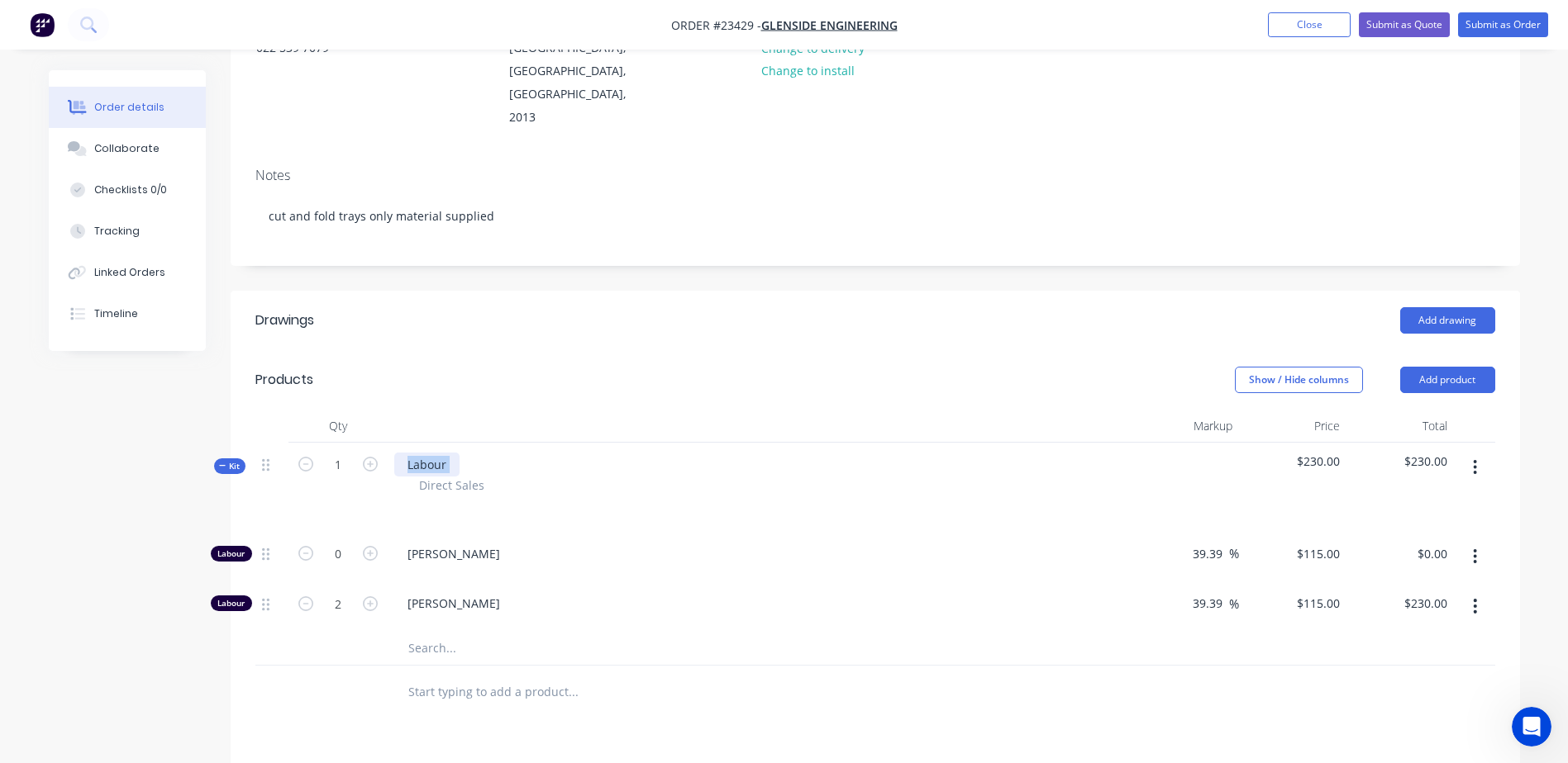
drag, startPoint x: 460, startPoint y: 416, endPoint x: 408, endPoint y: 418, distance: 52.0
click at [408, 442] on div "Labour Direct Sales" at bounding box center [759, 487] width 743 height 89
drag, startPoint x: 400, startPoint y: 417, endPoint x: 448, endPoint y: 418, distance: 48.0
click at [448, 452] on div "Labour" at bounding box center [427, 464] width 65 height 24
paste div
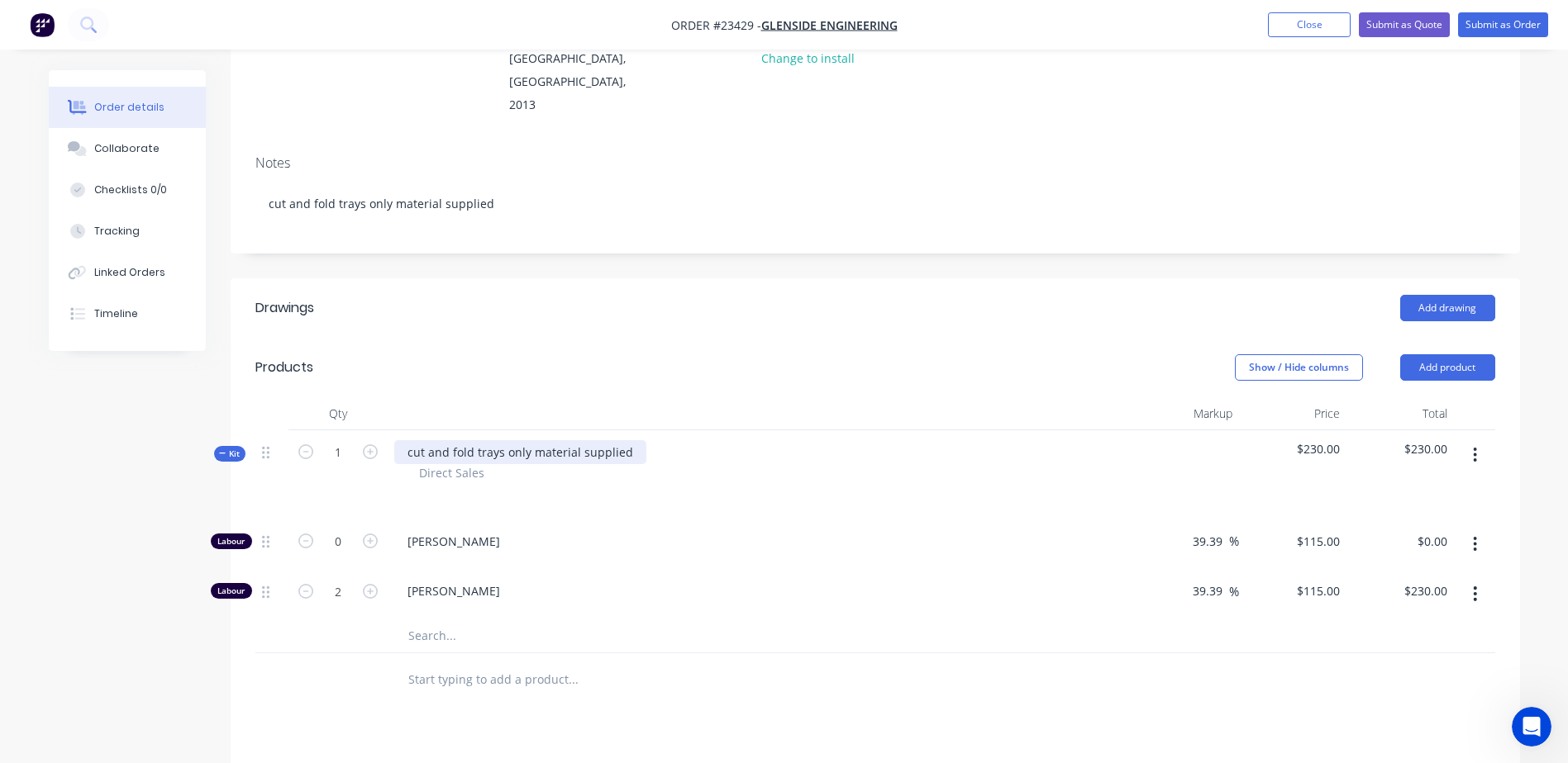
scroll to position [178, 0]
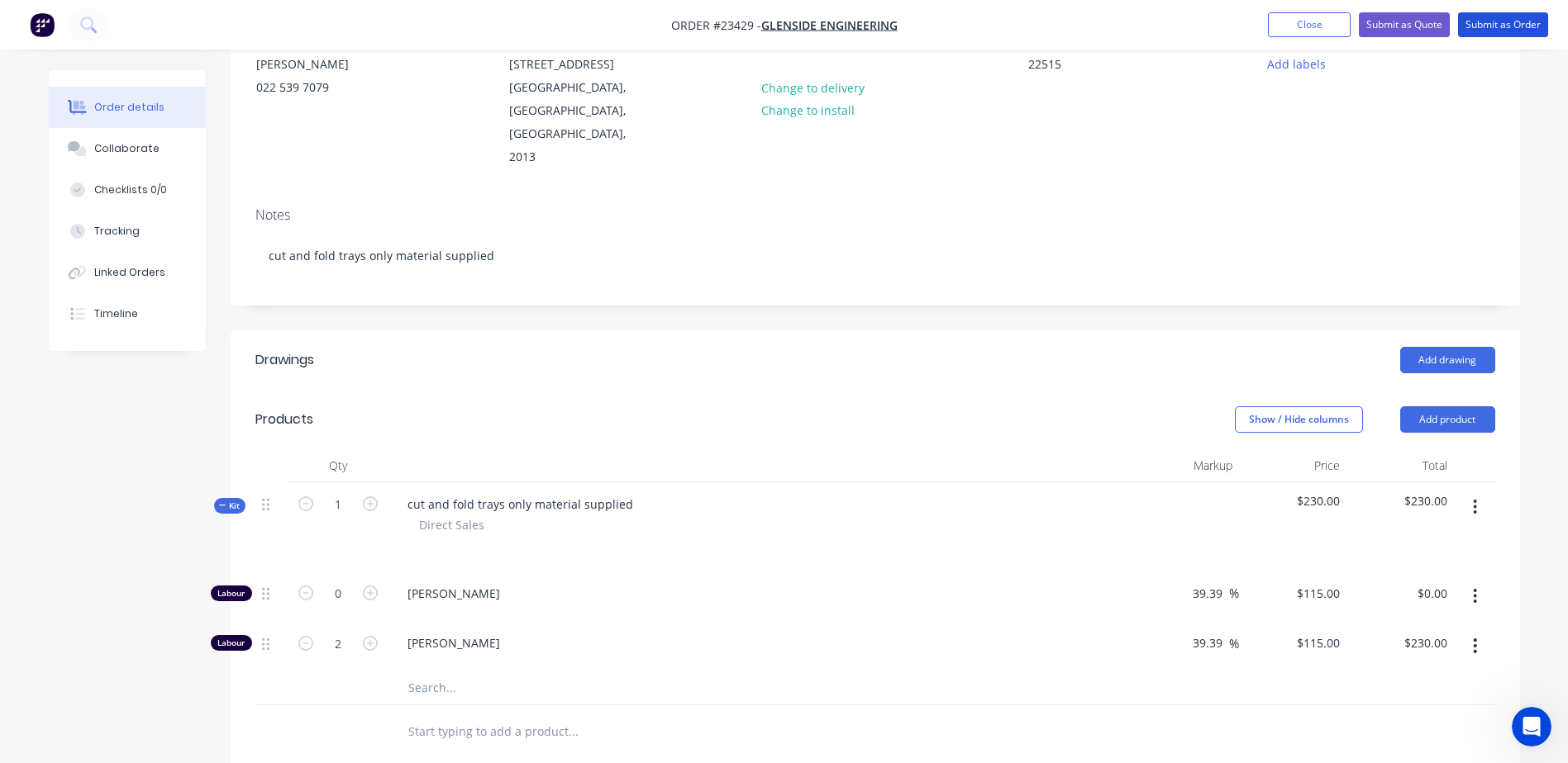
click at [1513, 23] on button "Submit as Order" at bounding box center [1503, 25] width 90 height 25
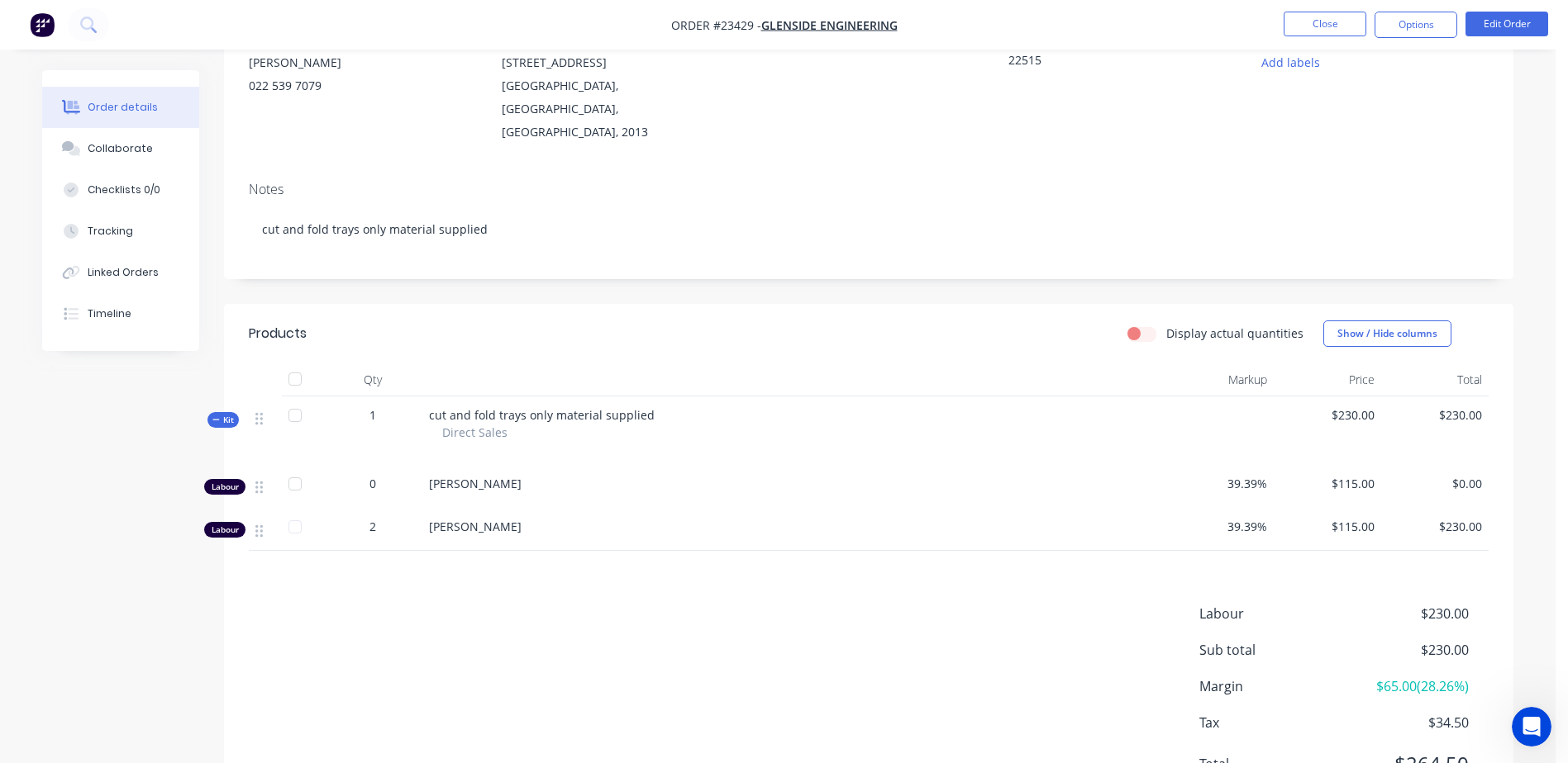
scroll to position [0, 0]
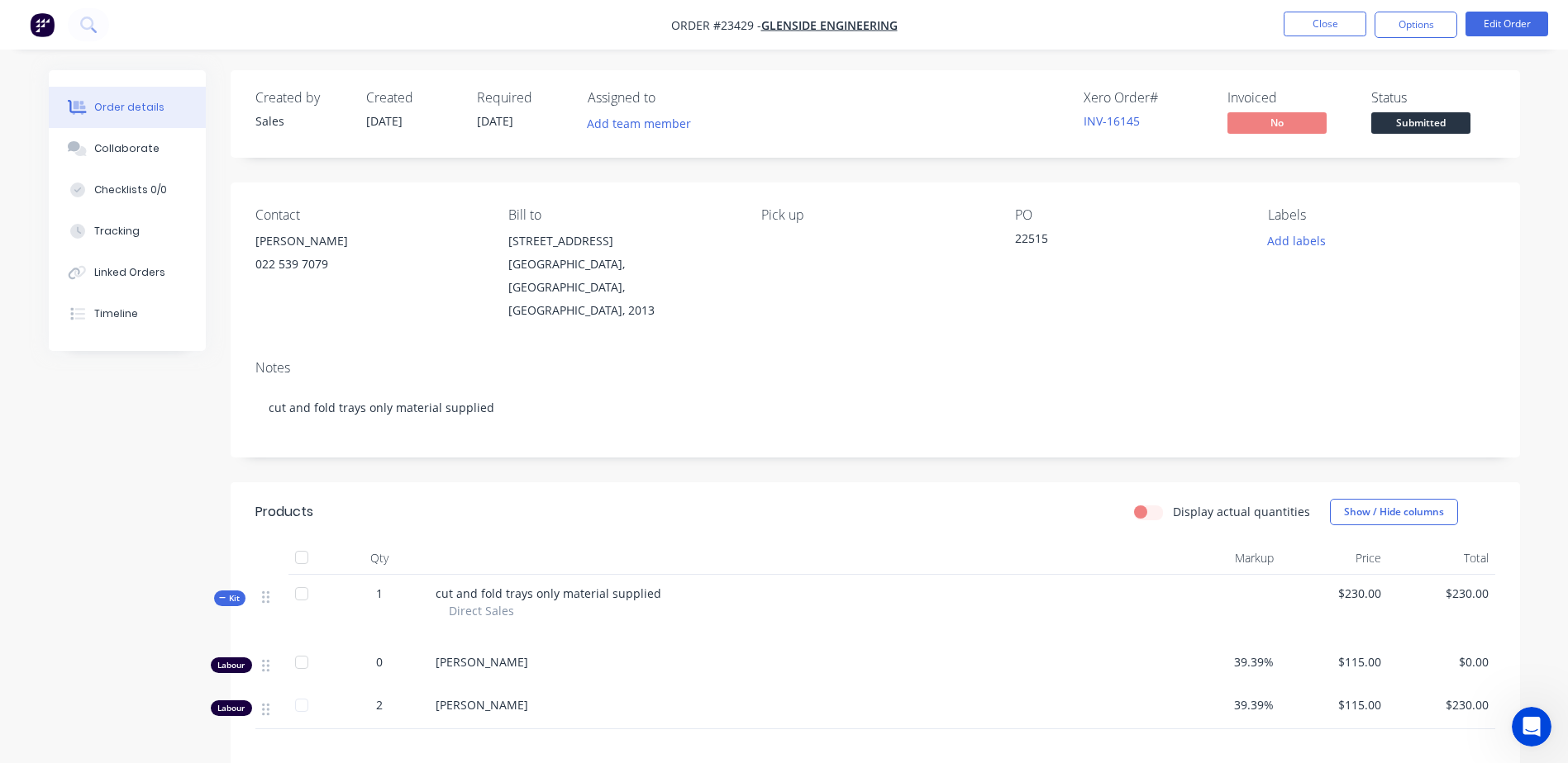
click at [1410, 21] on button "Options" at bounding box center [1416, 25] width 83 height 27
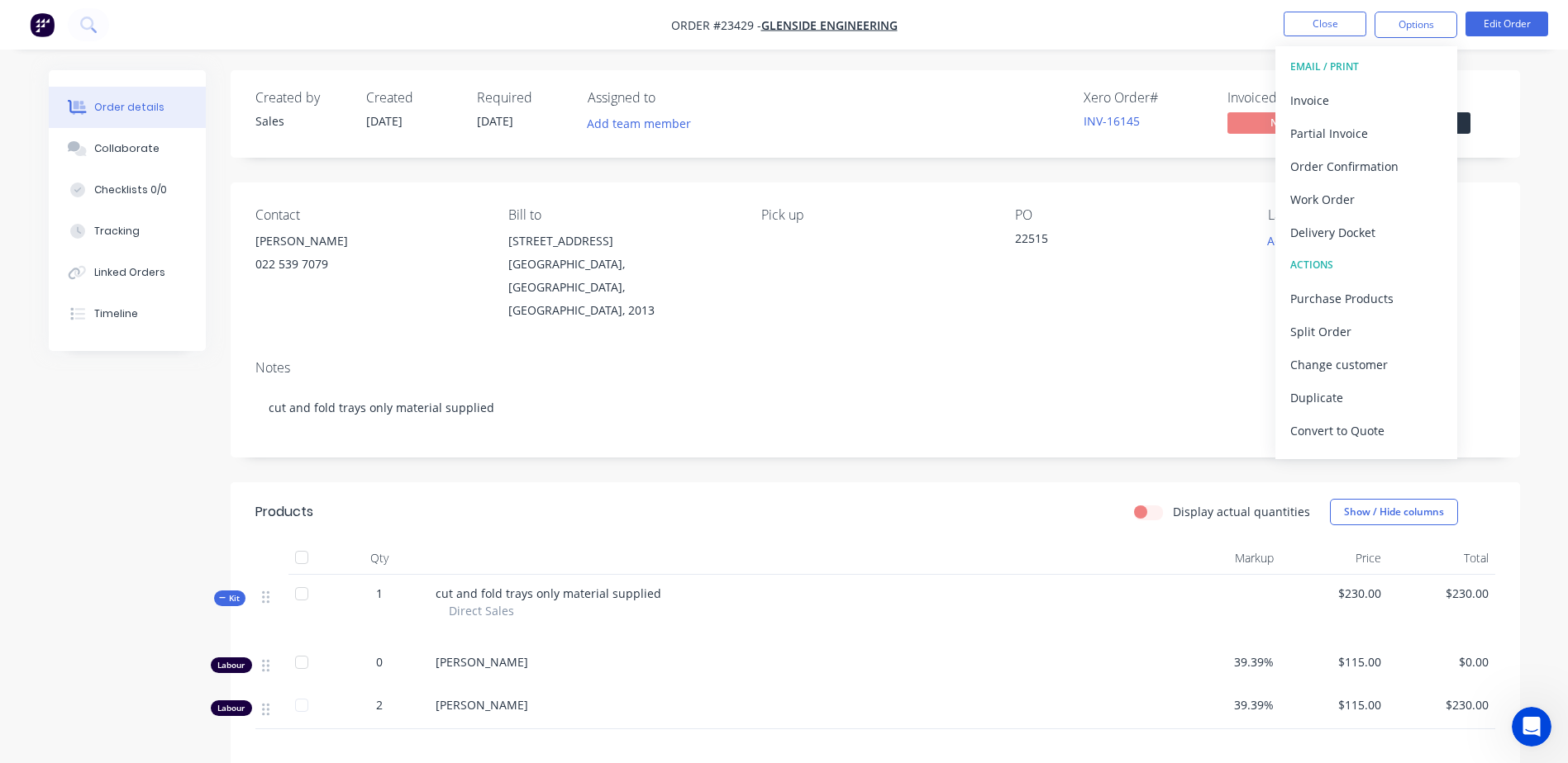
click at [1393, 200] on div "Work Order" at bounding box center [1366, 199] width 152 height 24
click at [1353, 158] on div "Without pricing" at bounding box center [1366, 166] width 152 height 24
